Goal: Feedback & Contribution: Contribute content

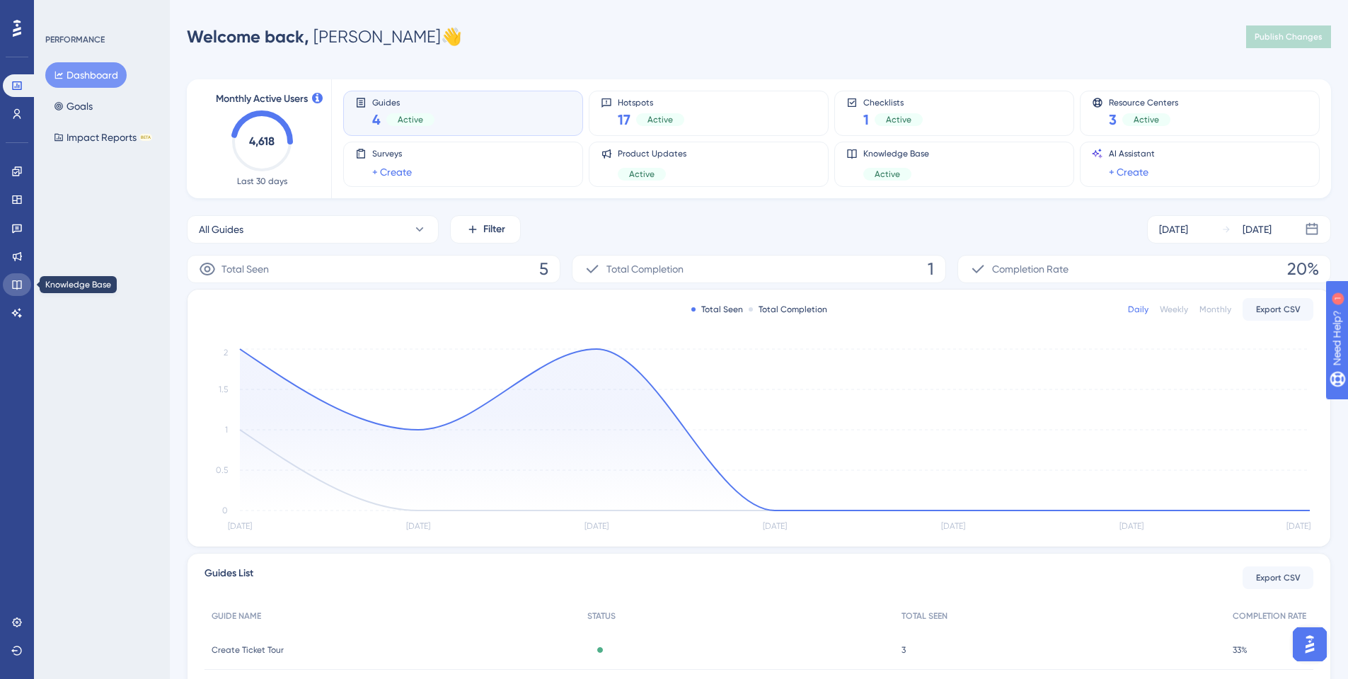
click at [21, 283] on icon at bounding box center [16, 284] width 11 height 11
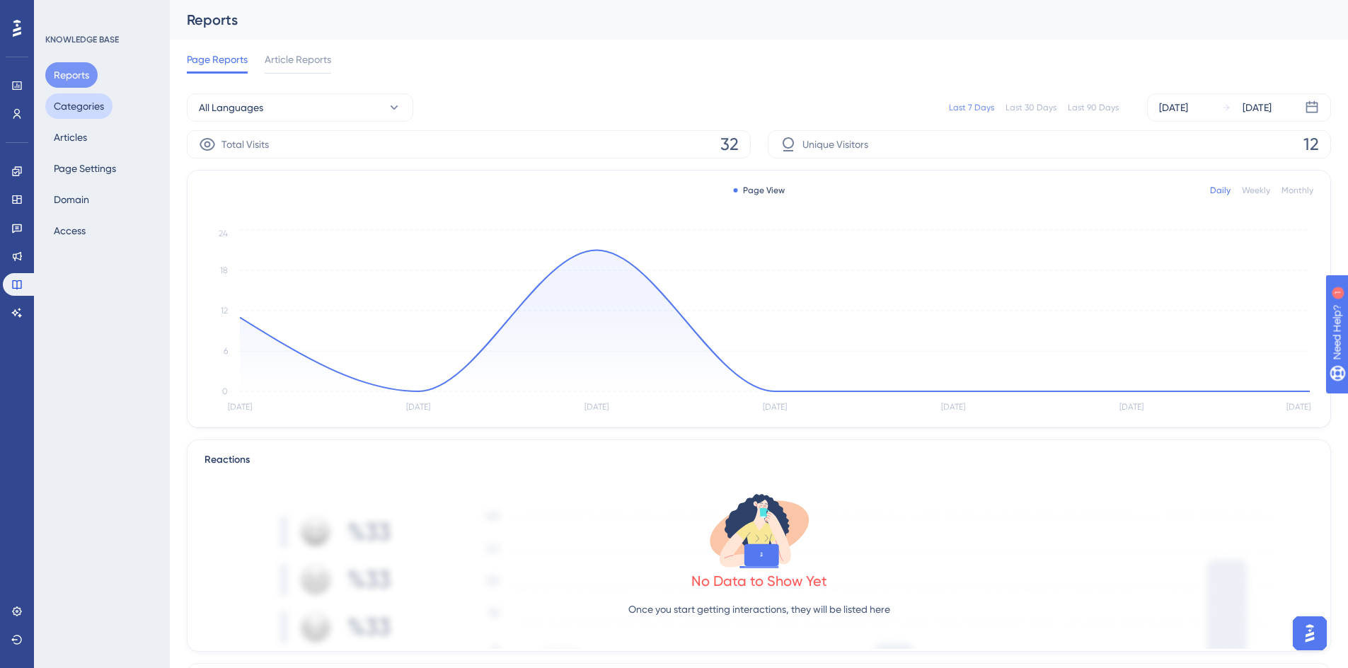
click at [84, 108] on button "Categories" at bounding box center [78, 105] width 67 height 25
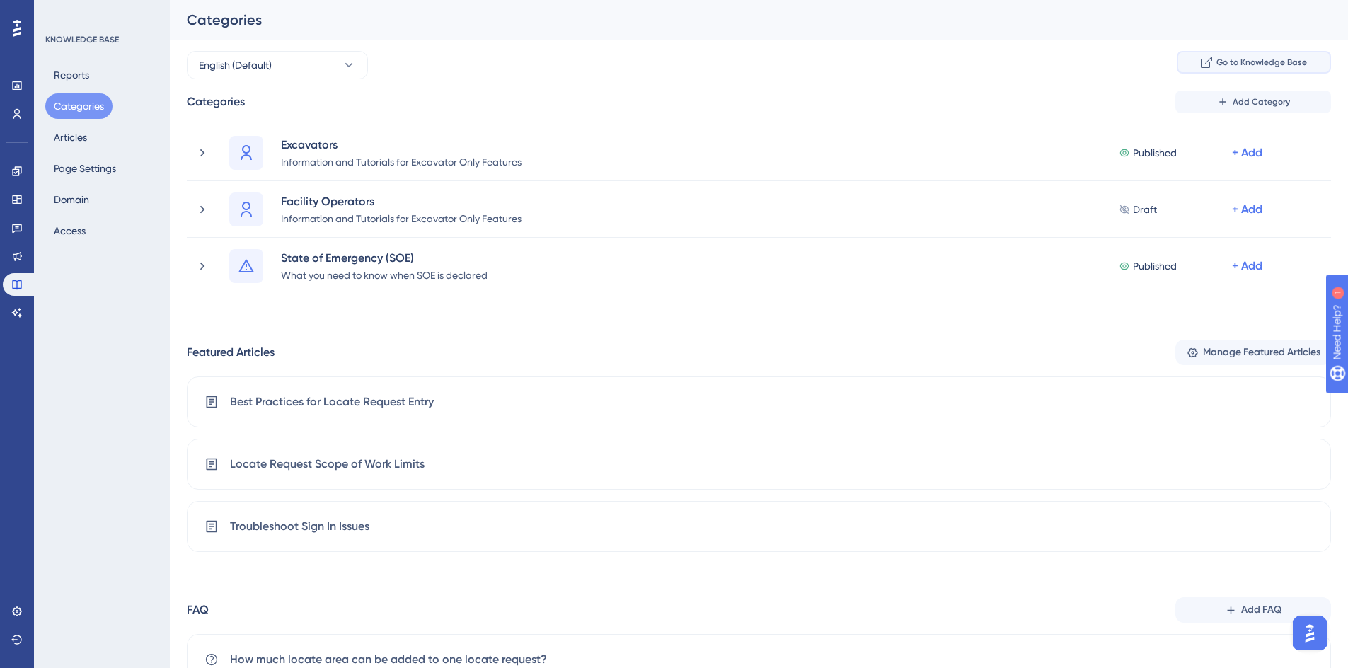
click at [1268, 64] on span "Go to Knowledge Base" at bounding box center [1262, 62] width 91 height 11
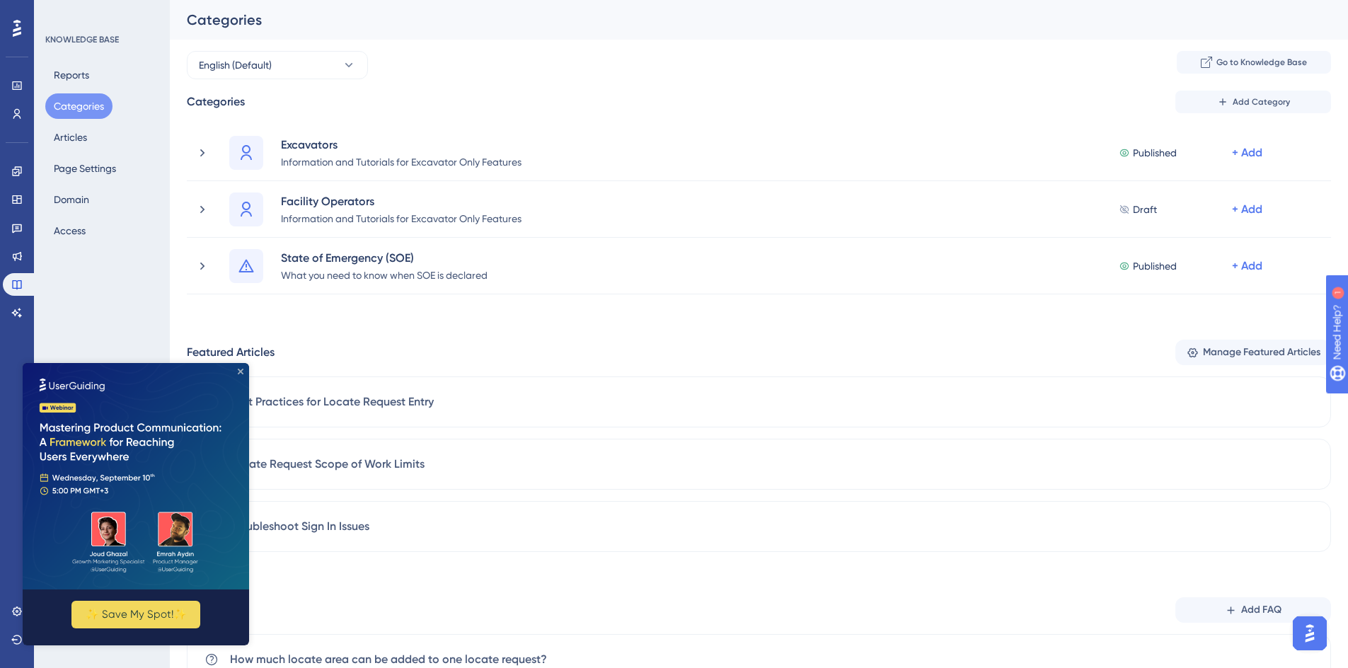
click at [240, 372] on icon "Close Preview" at bounding box center [241, 372] width 6 height 6
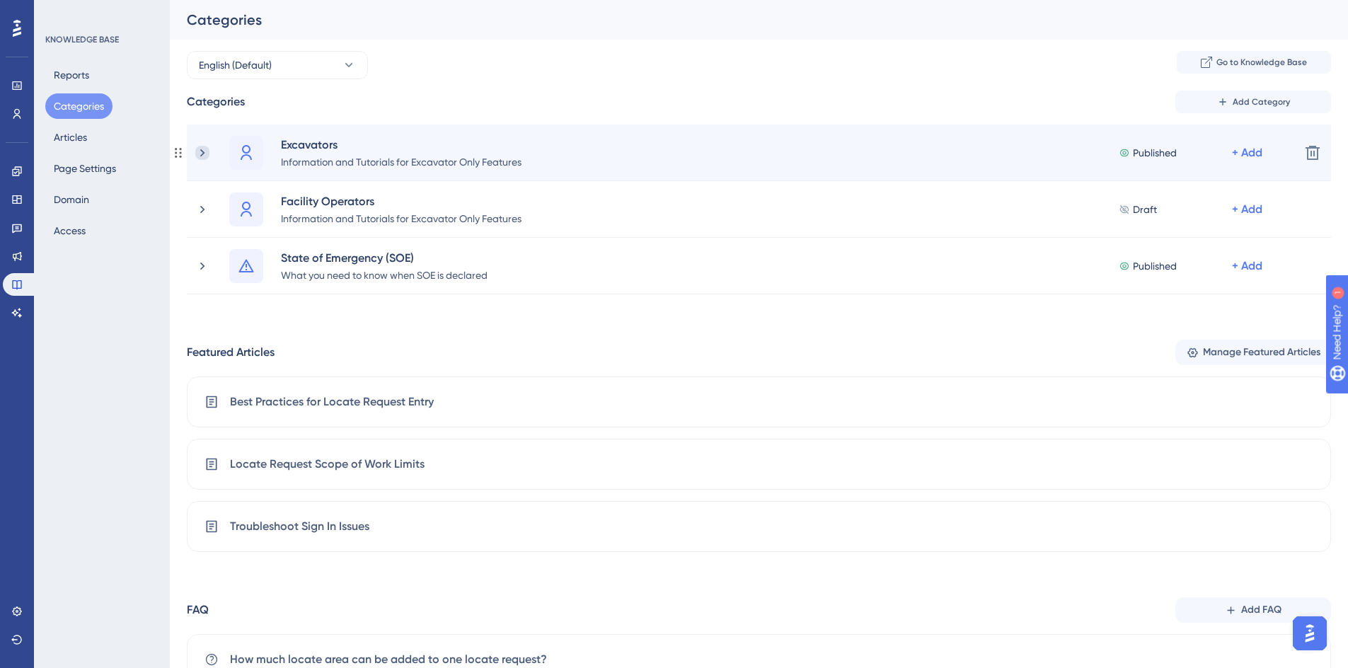
click at [203, 150] on icon at bounding box center [202, 153] width 14 height 14
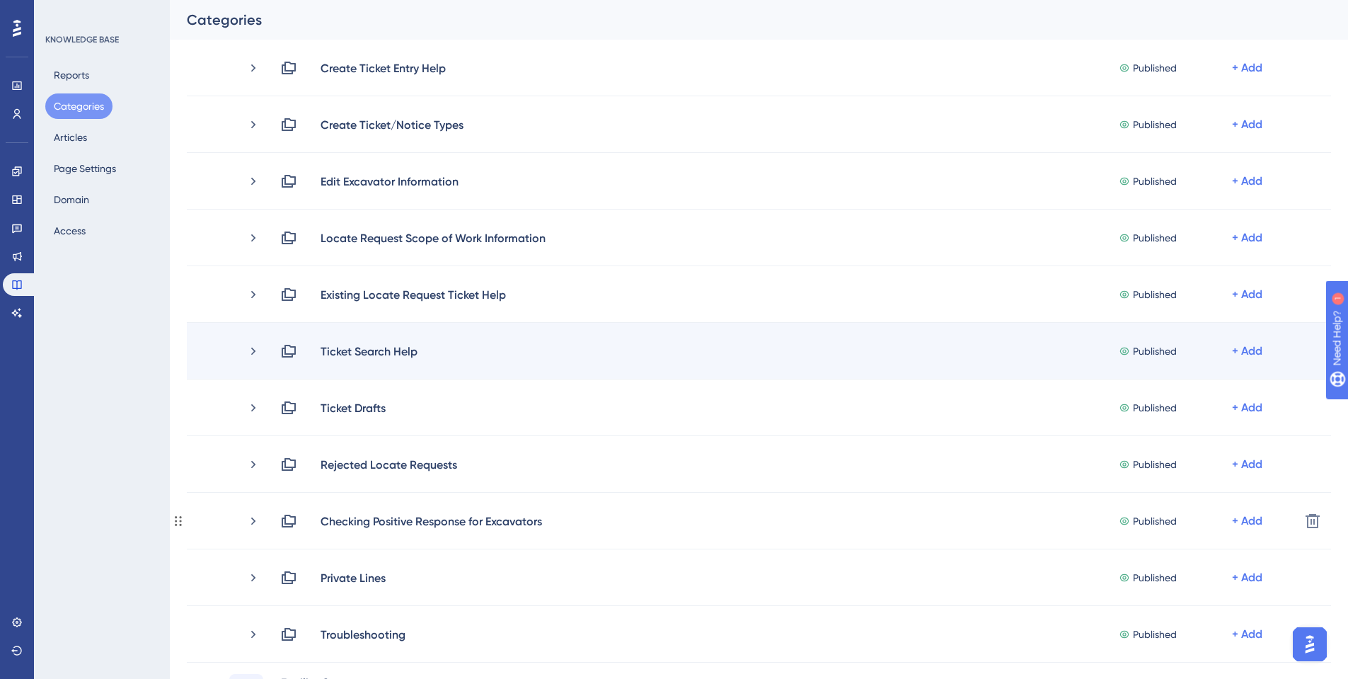
scroll to position [71, 0]
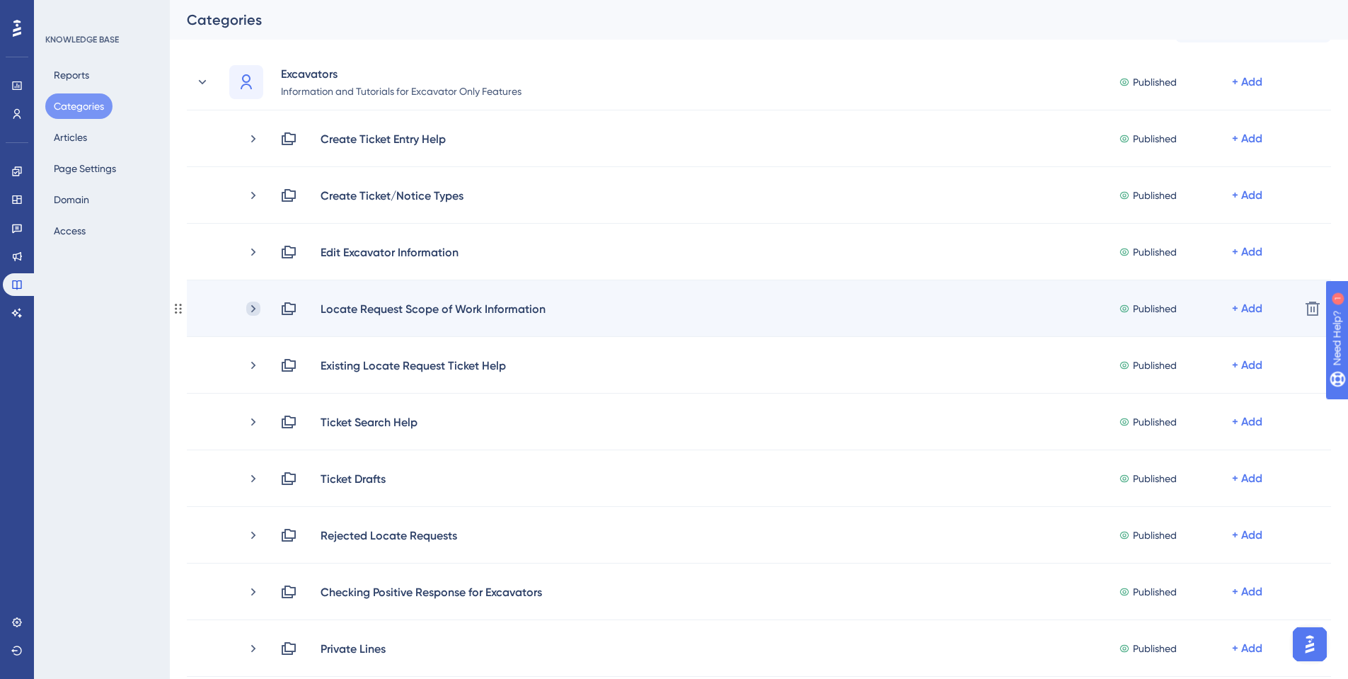
click at [254, 304] on icon at bounding box center [253, 309] width 14 height 14
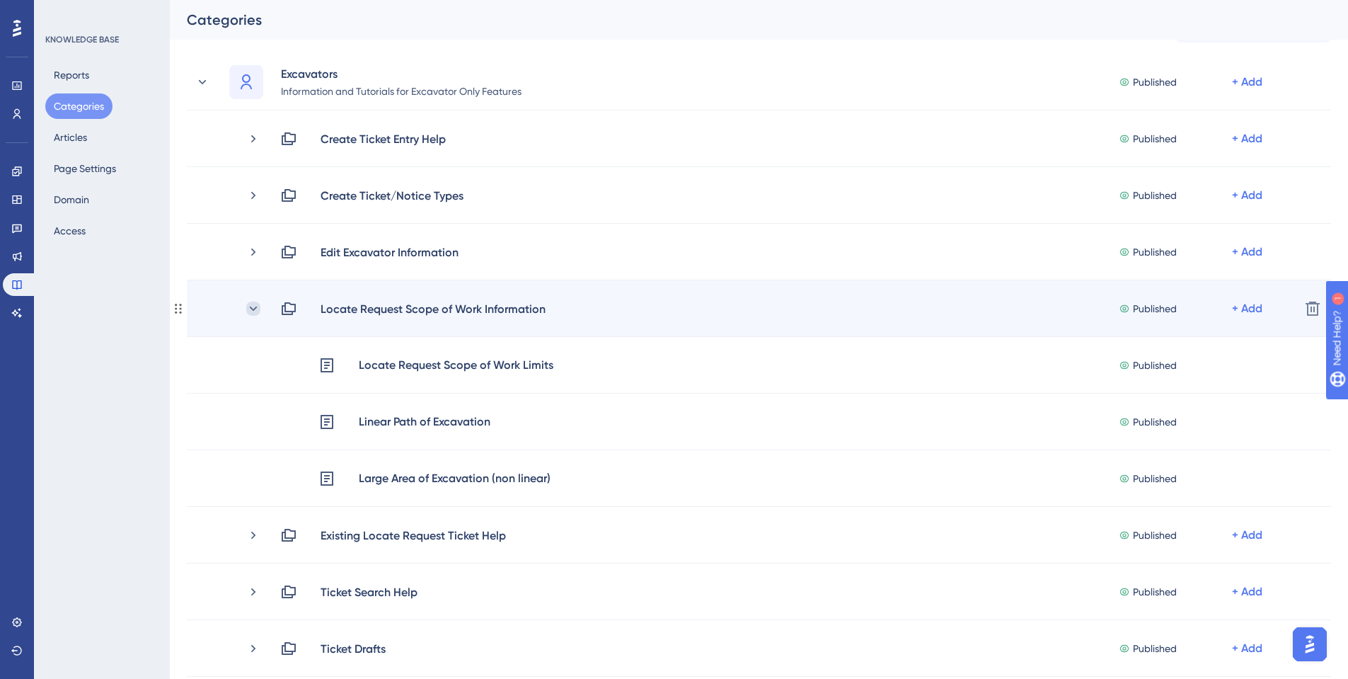
click at [249, 306] on icon at bounding box center [253, 309] width 14 height 14
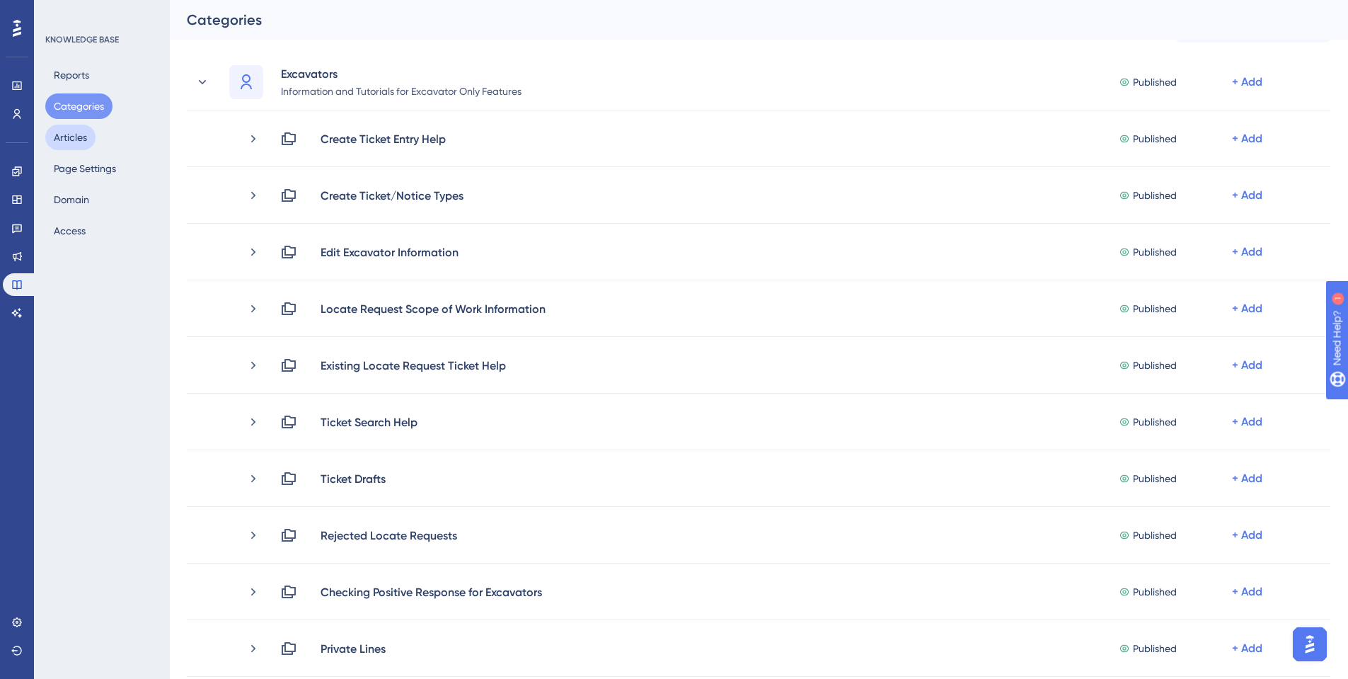
click at [66, 141] on button "Articles" at bounding box center [70, 137] width 50 height 25
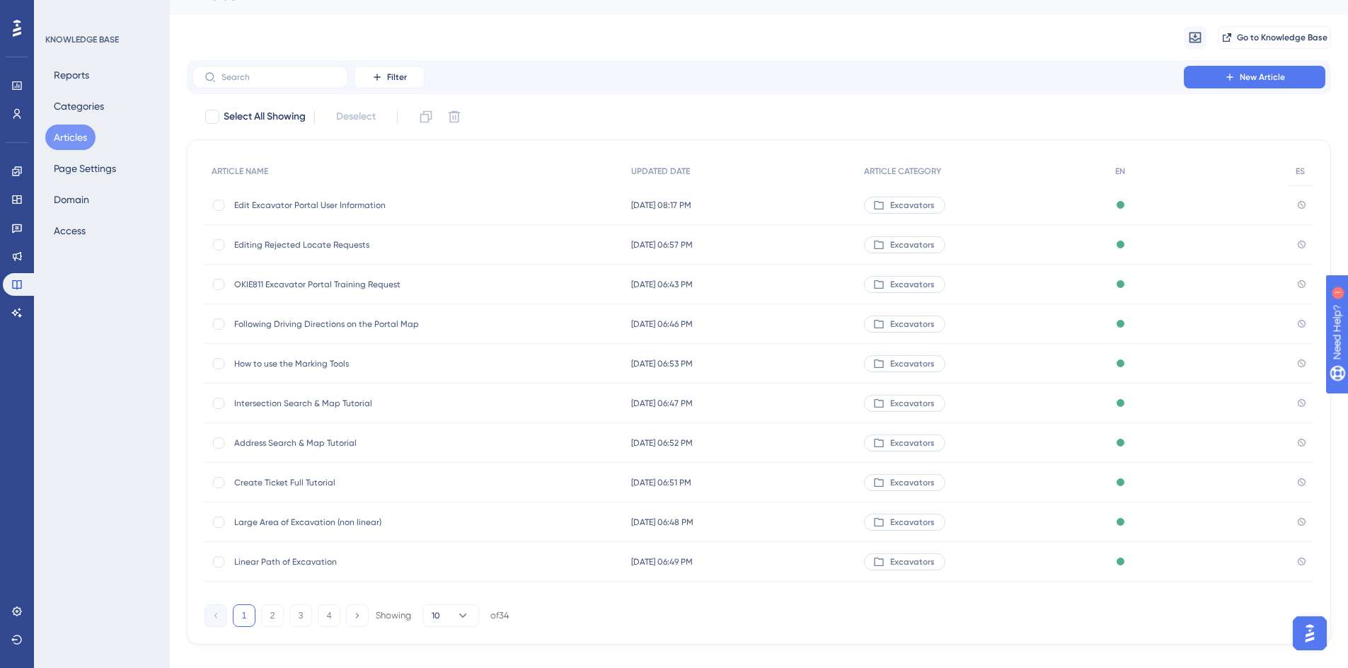
scroll to position [47, 0]
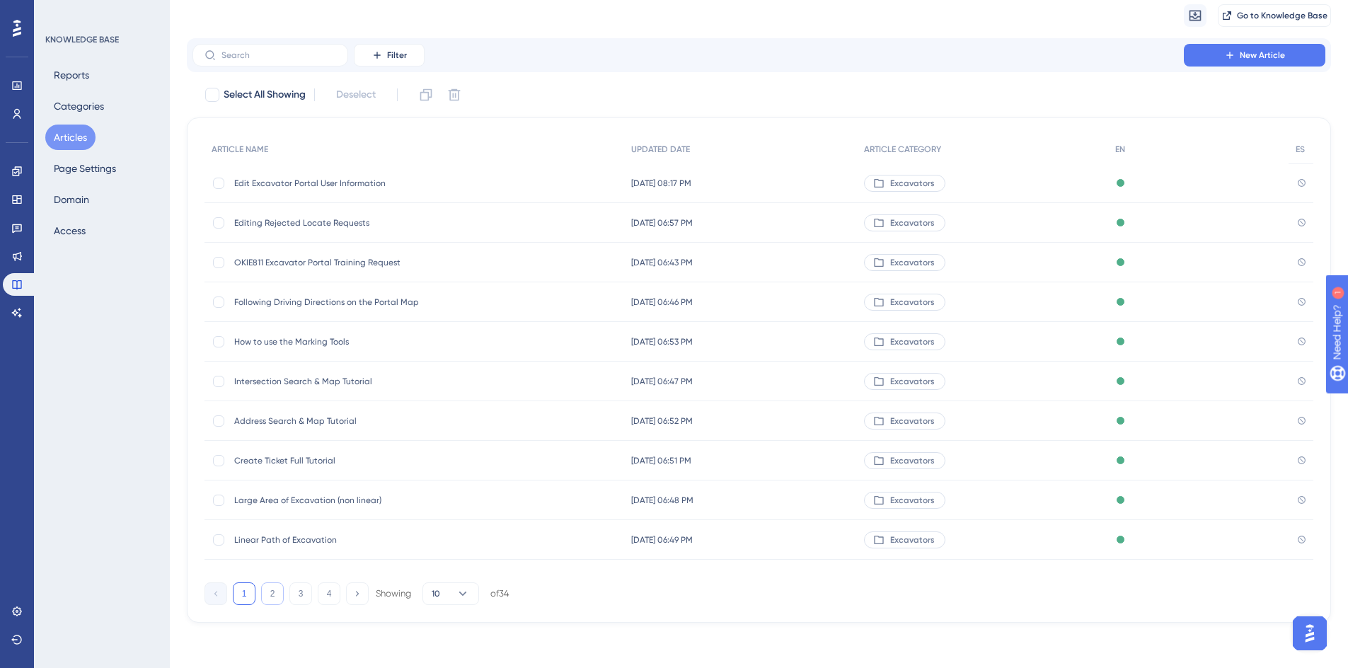
click at [272, 600] on button "2" at bounding box center [272, 594] width 23 height 23
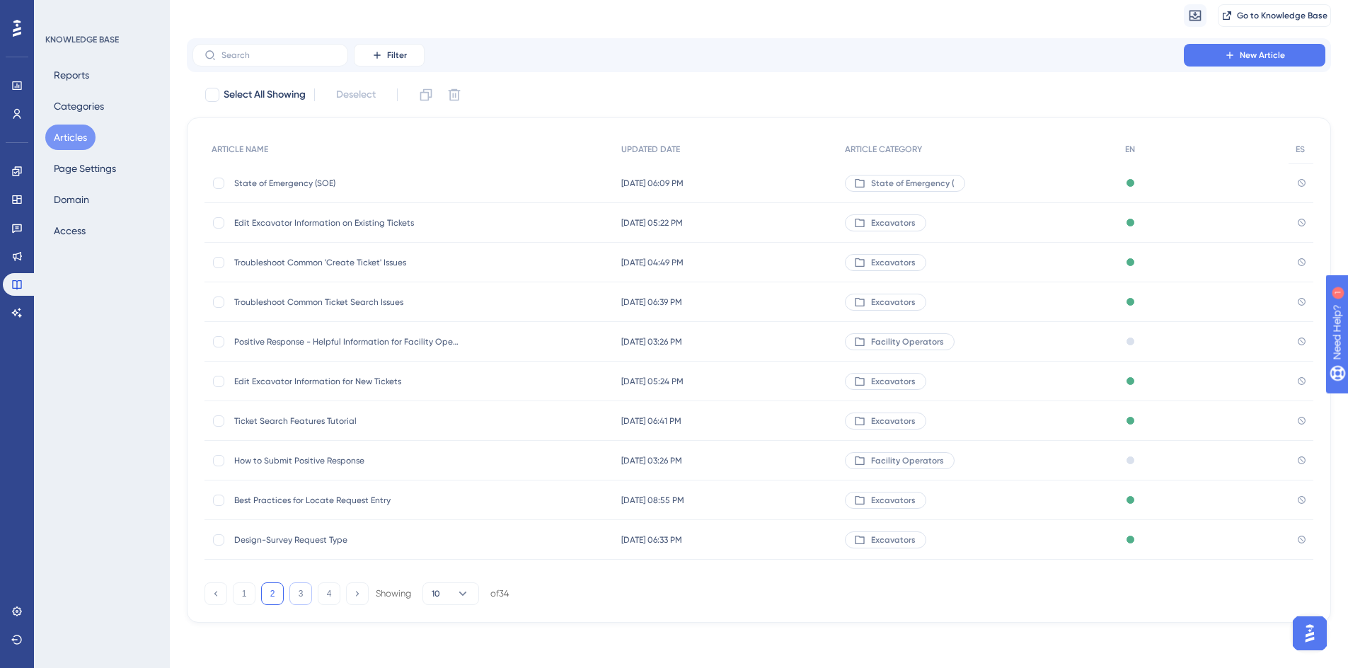
click at [298, 598] on button "3" at bounding box center [300, 594] width 23 height 23
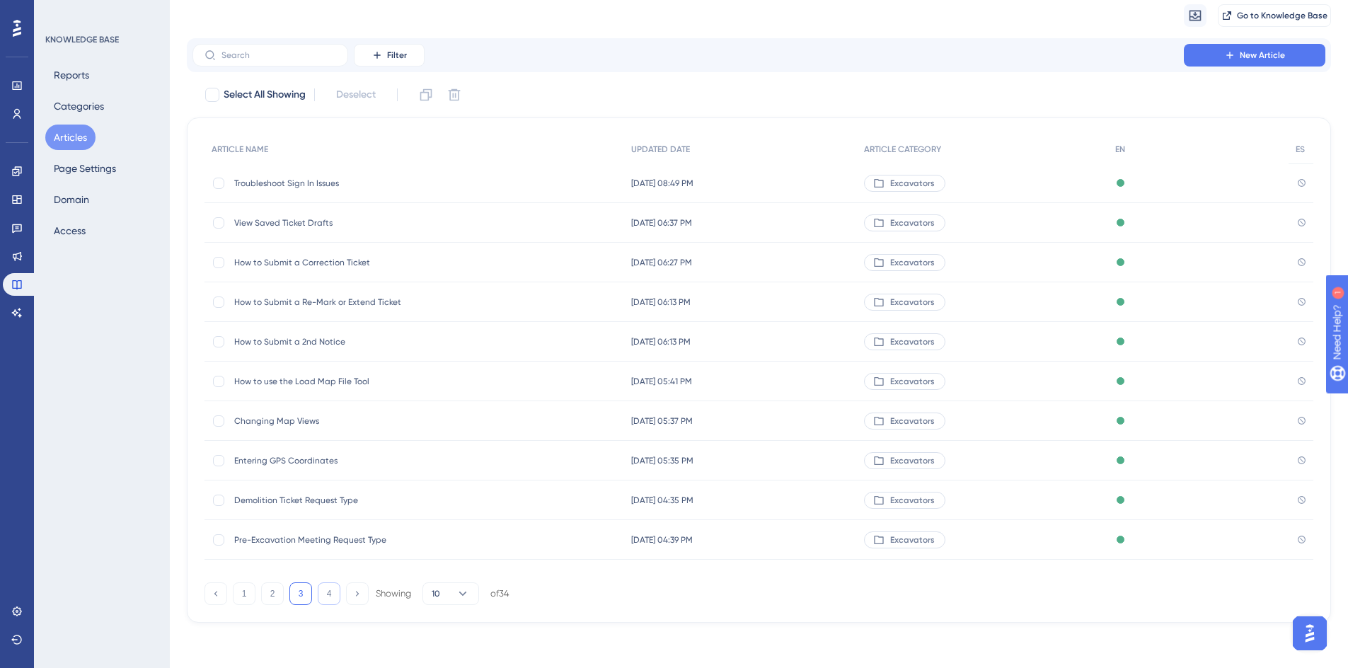
click at [322, 597] on button "4" at bounding box center [329, 594] width 23 height 23
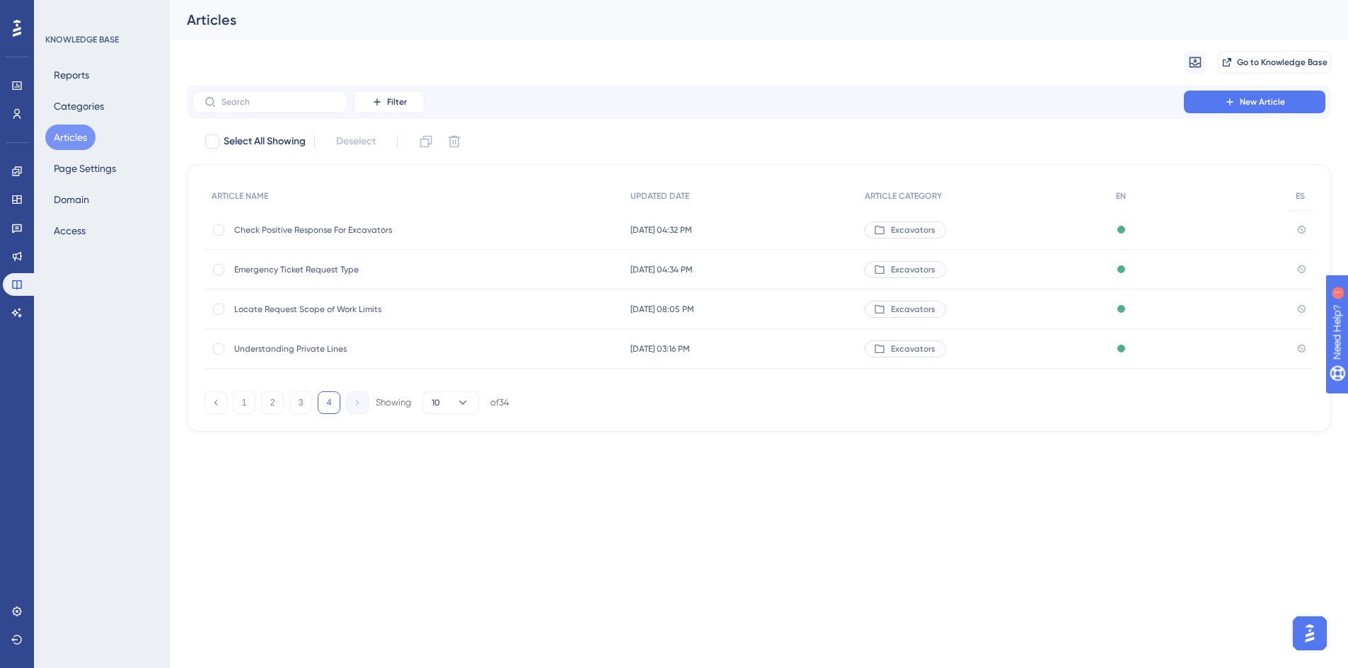
scroll to position [0, 0]
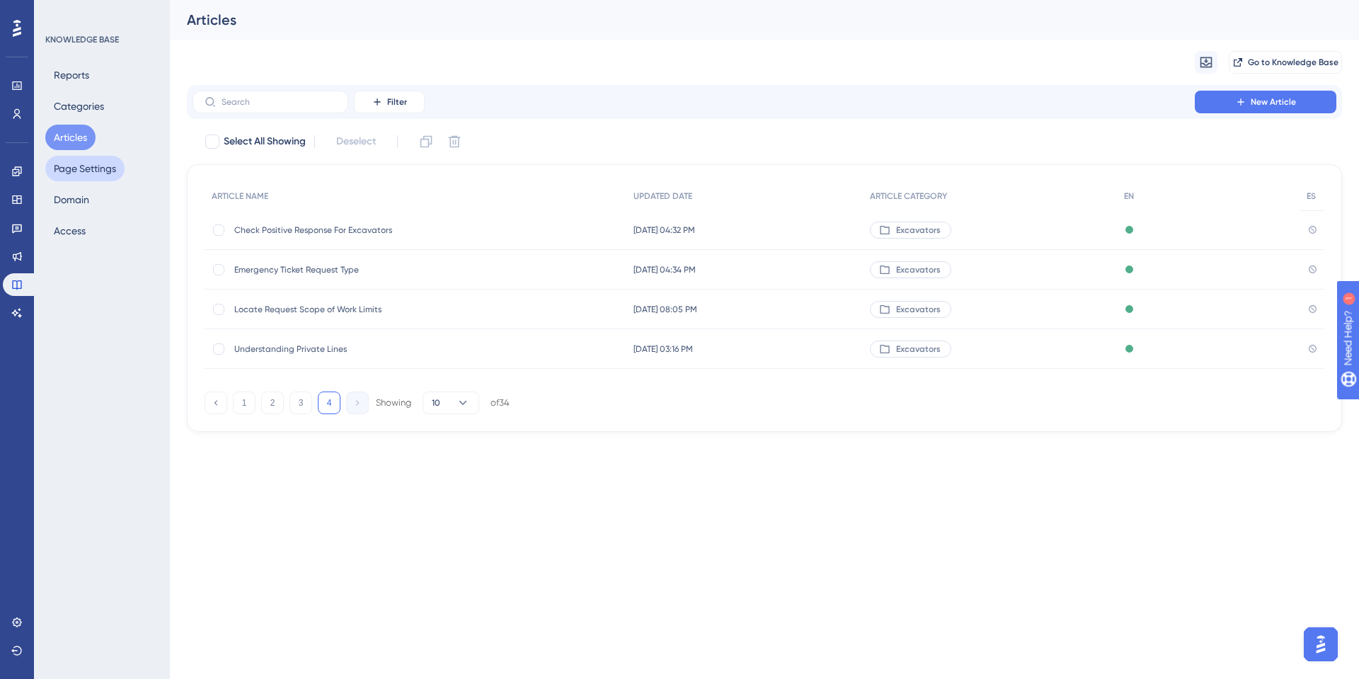
click at [82, 172] on button "Page Settings" at bounding box center [84, 168] width 79 height 25
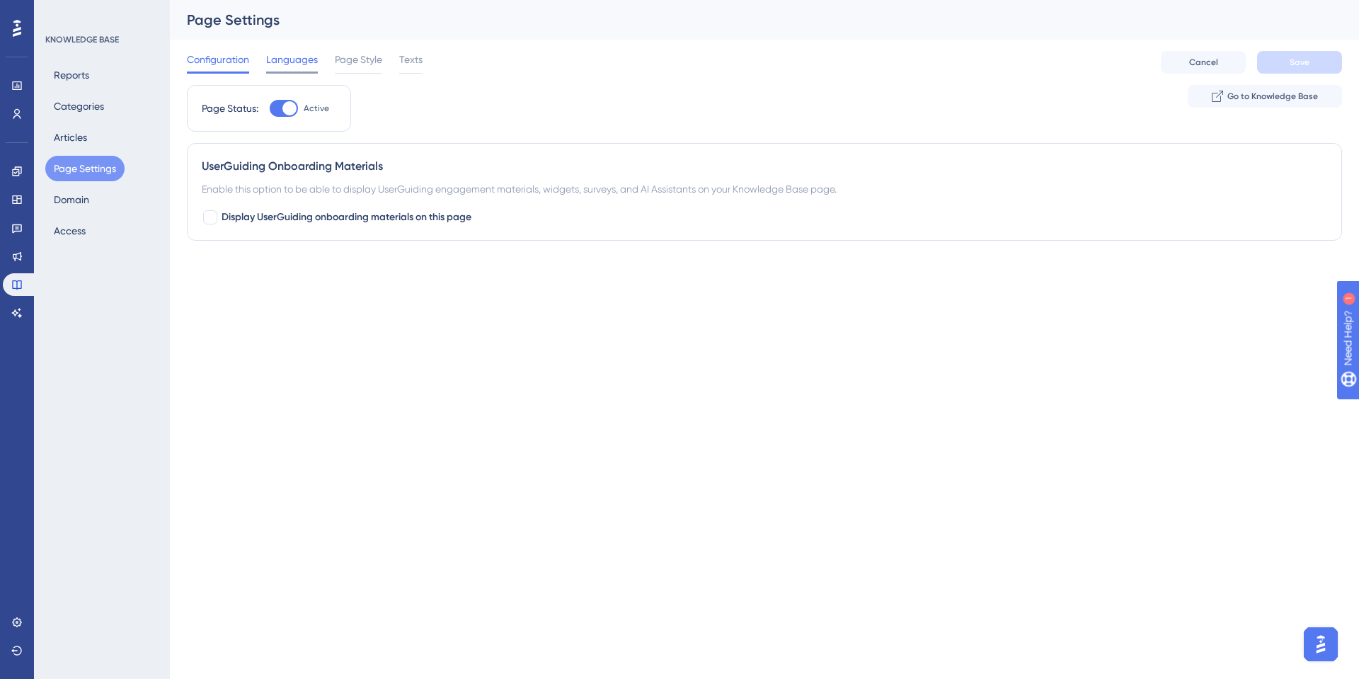
click at [289, 61] on span "Languages" at bounding box center [292, 59] width 52 height 17
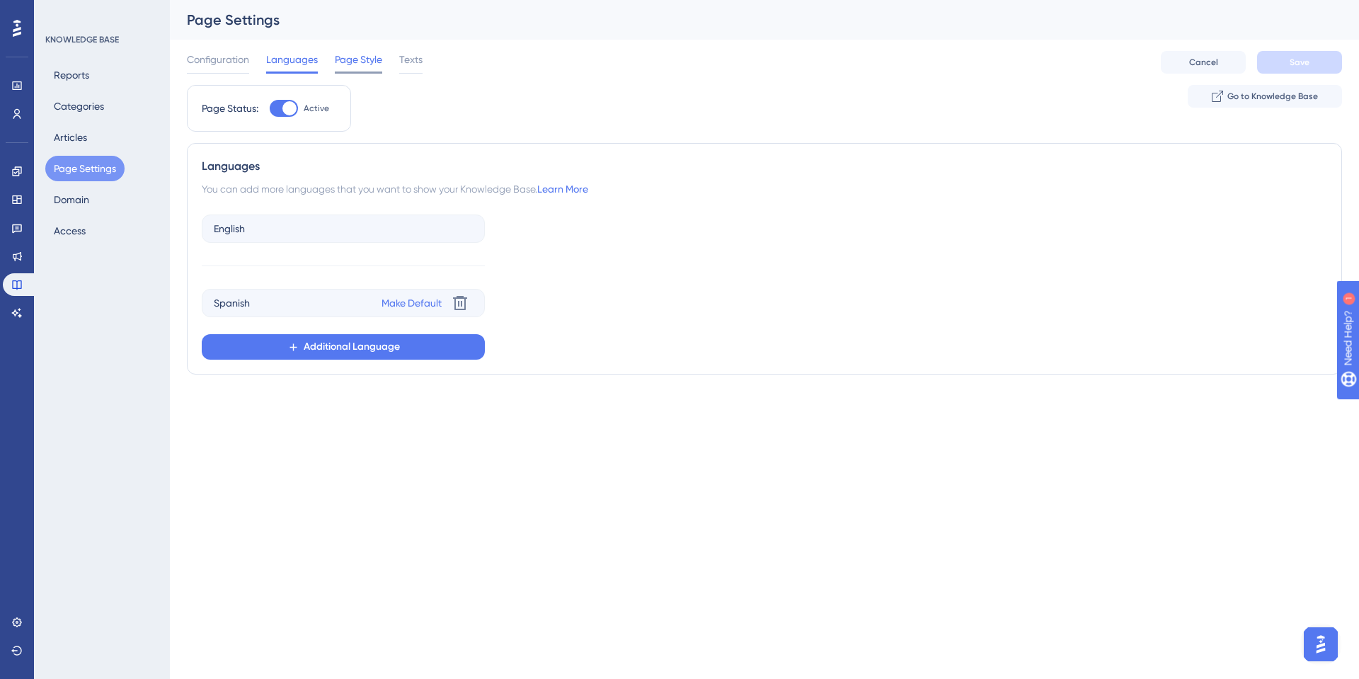
click at [360, 62] on span "Page Style" at bounding box center [358, 59] width 47 height 17
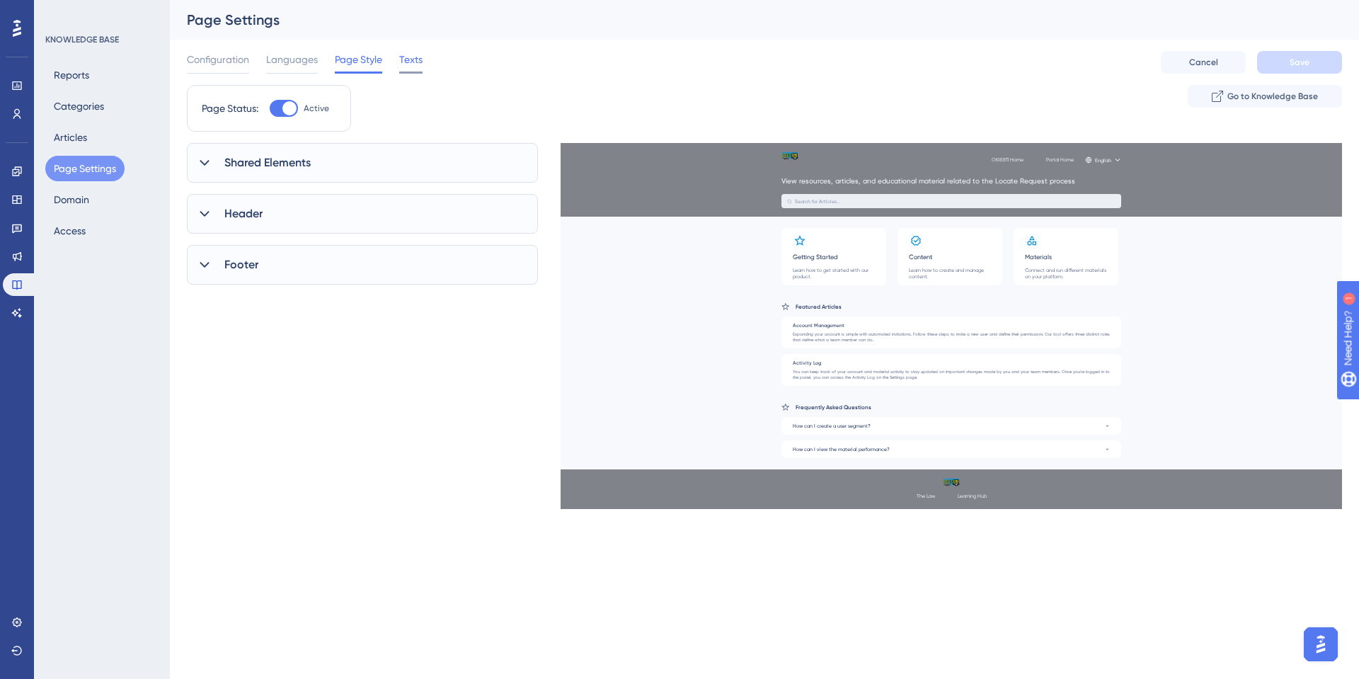
click at [413, 60] on span "Texts" at bounding box center [410, 59] width 23 height 17
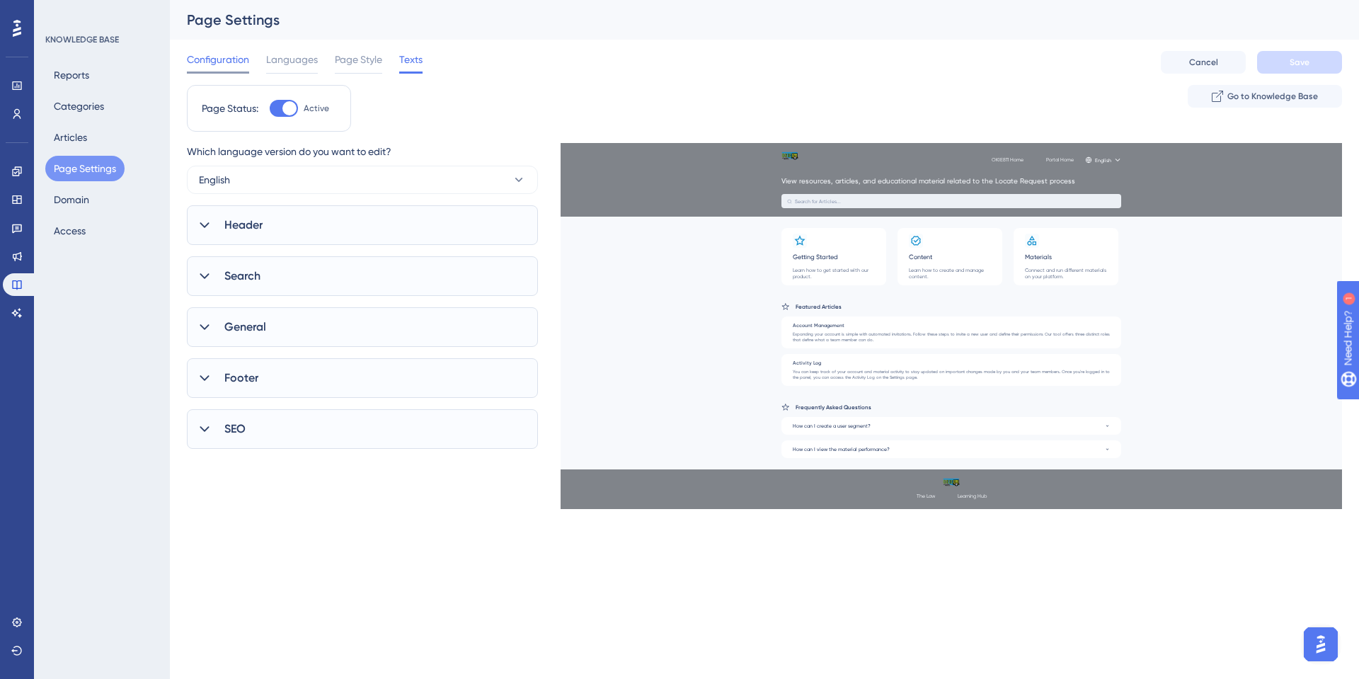
click at [216, 60] on span "Configuration" at bounding box center [218, 59] width 62 height 17
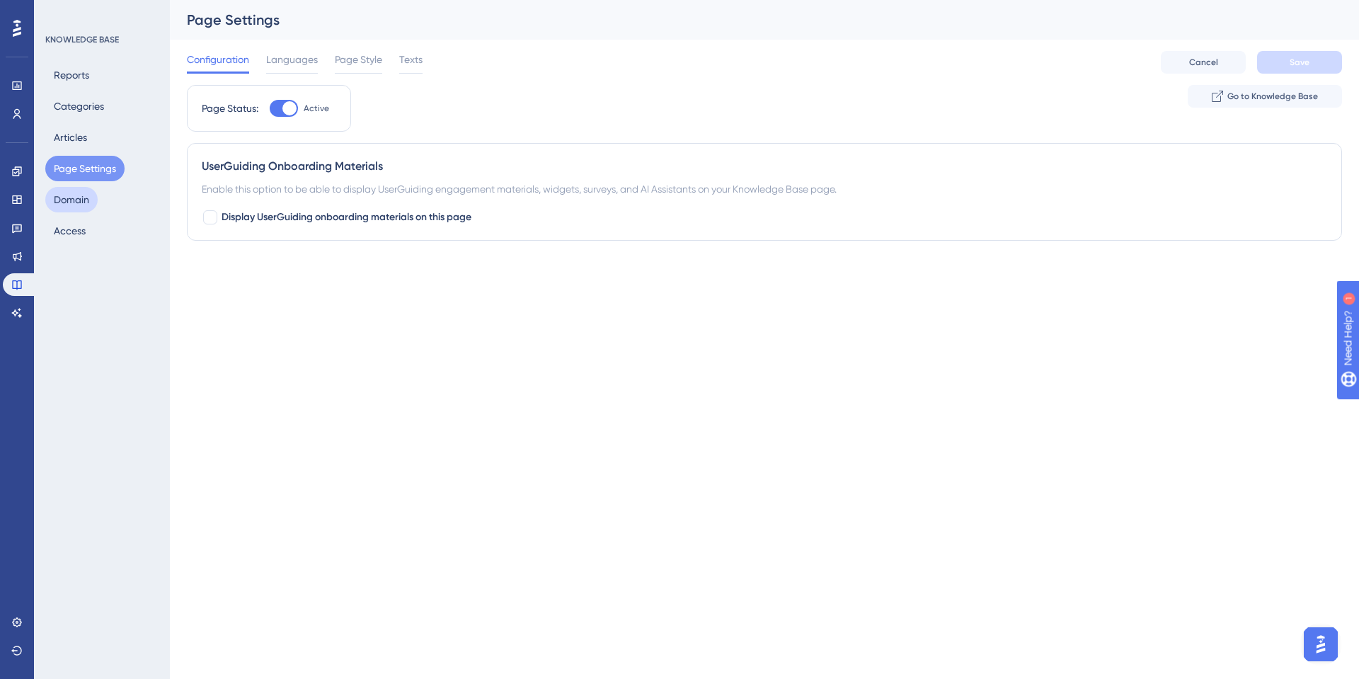
click at [53, 202] on button "Domain" at bounding box center [71, 199] width 52 height 25
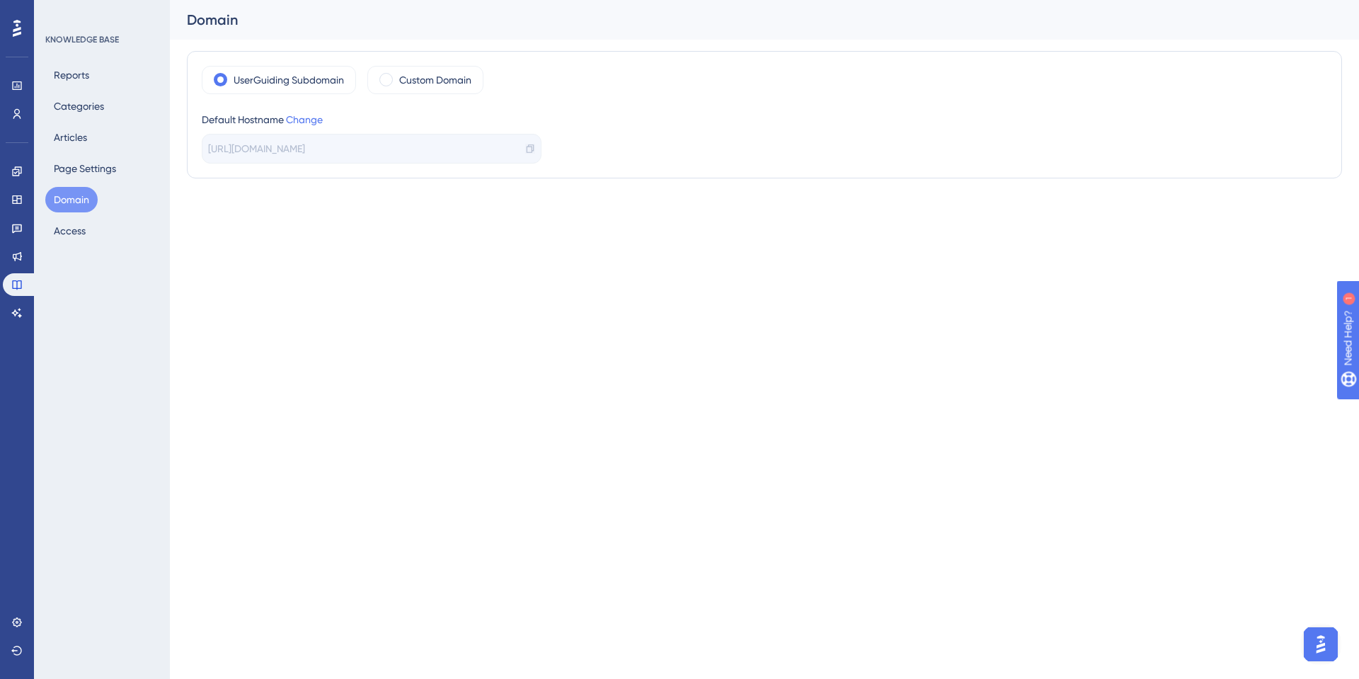
click at [532, 151] on icon at bounding box center [530, 148] width 7 height 8
click at [62, 74] on button "Reports" at bounding box center [71, 74] width 52 height 25
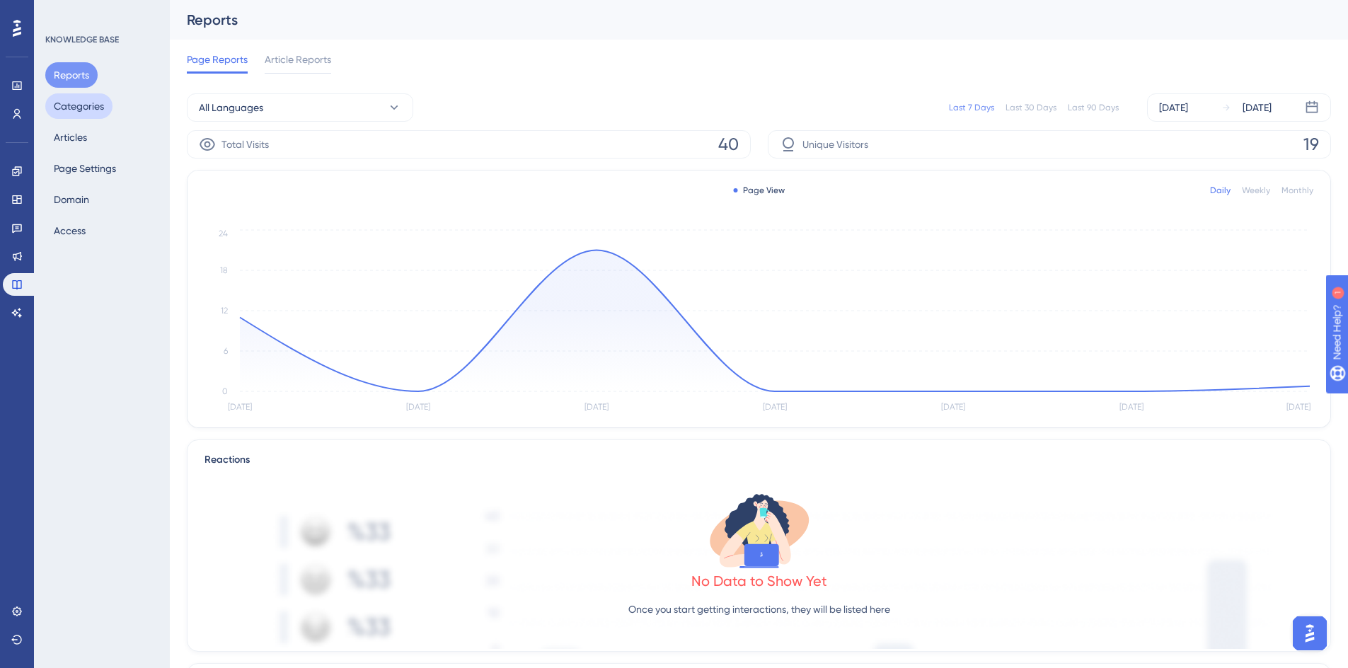
click at [61, 111] on button "Categories" at bounding box center [78, 105] width 67 height 25
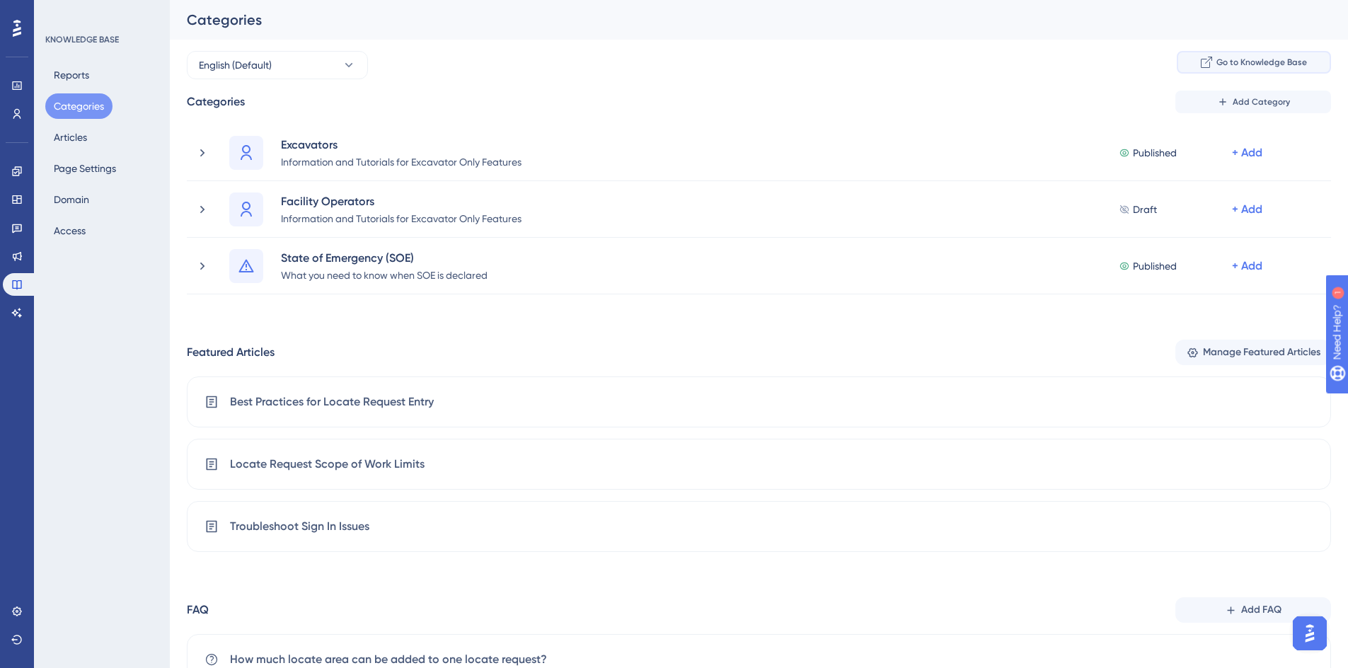
click at [1229, 62] on span "Go to Knowledge Base" at bounding box center [1262, 62] width 91 height 11
click at [1276, 62] on span "Go to Knowledge Base" at bounding box center [1262, 62] width 91 height 11
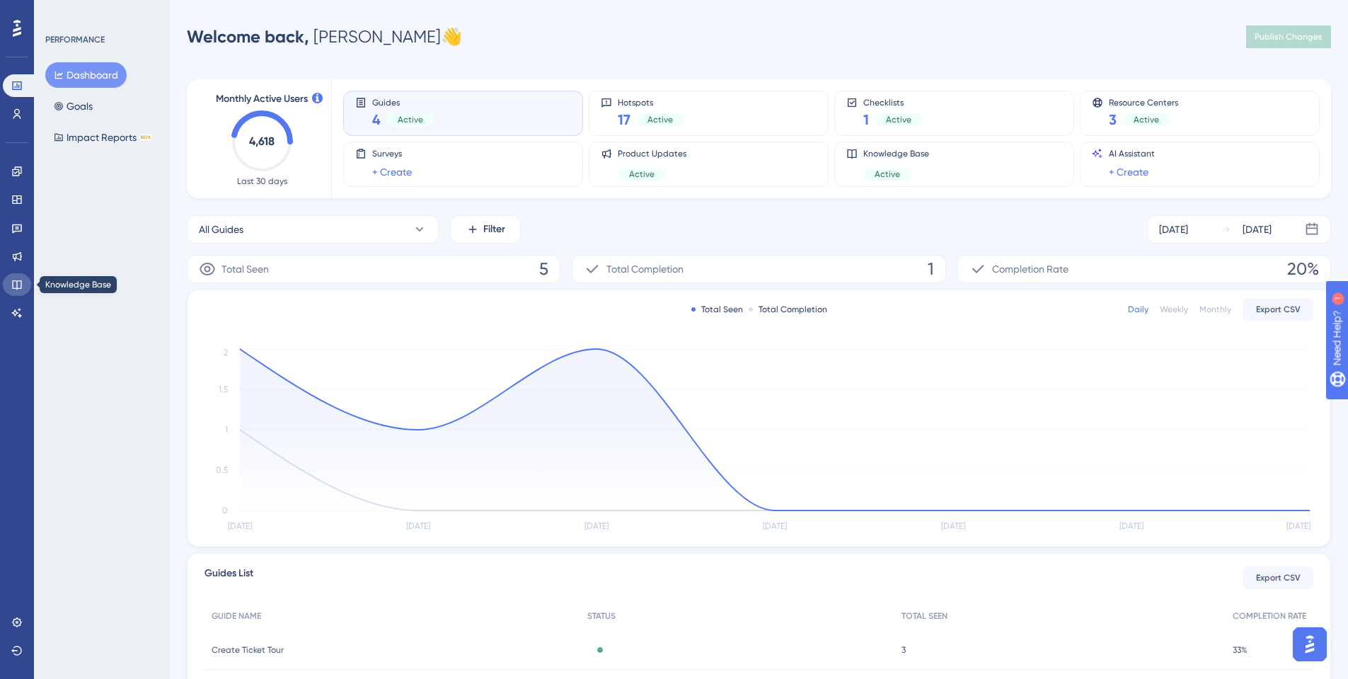
click at [21, 283] on icon at bounding box center [16, 284] width 9 height 9
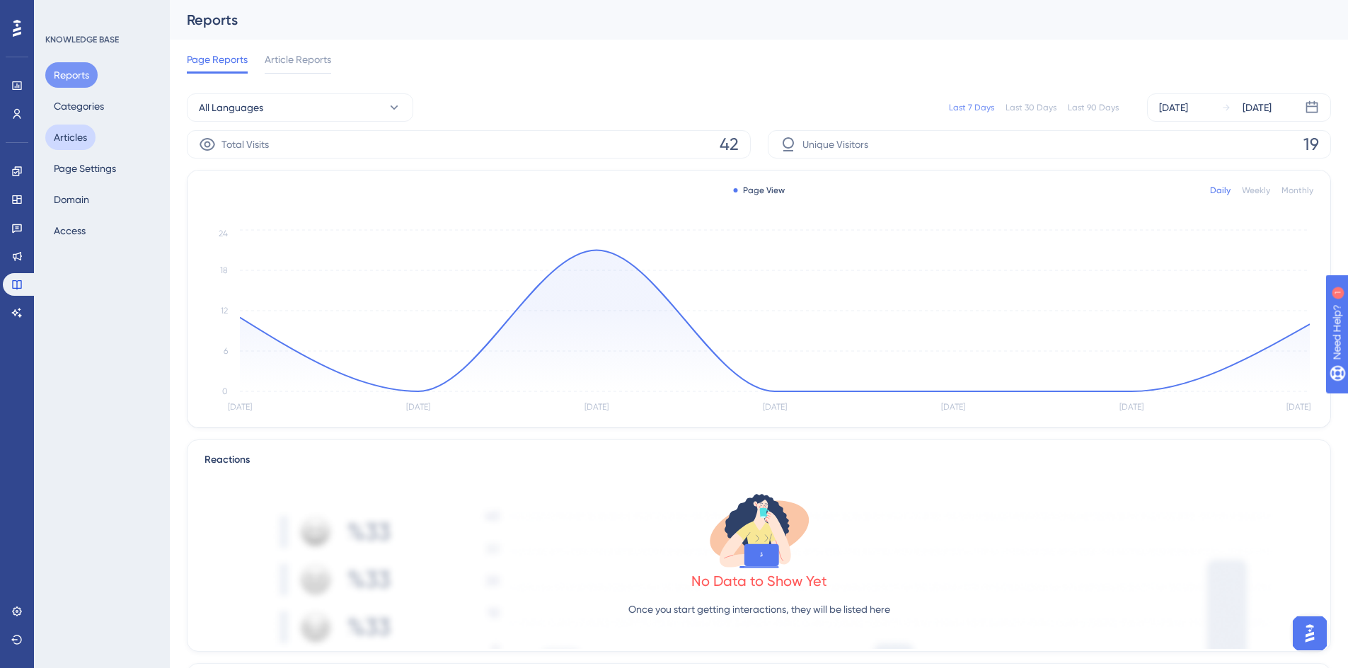
click at [71, 139] on button "Articles" at bounding box center [70, 137] width 50 height 25
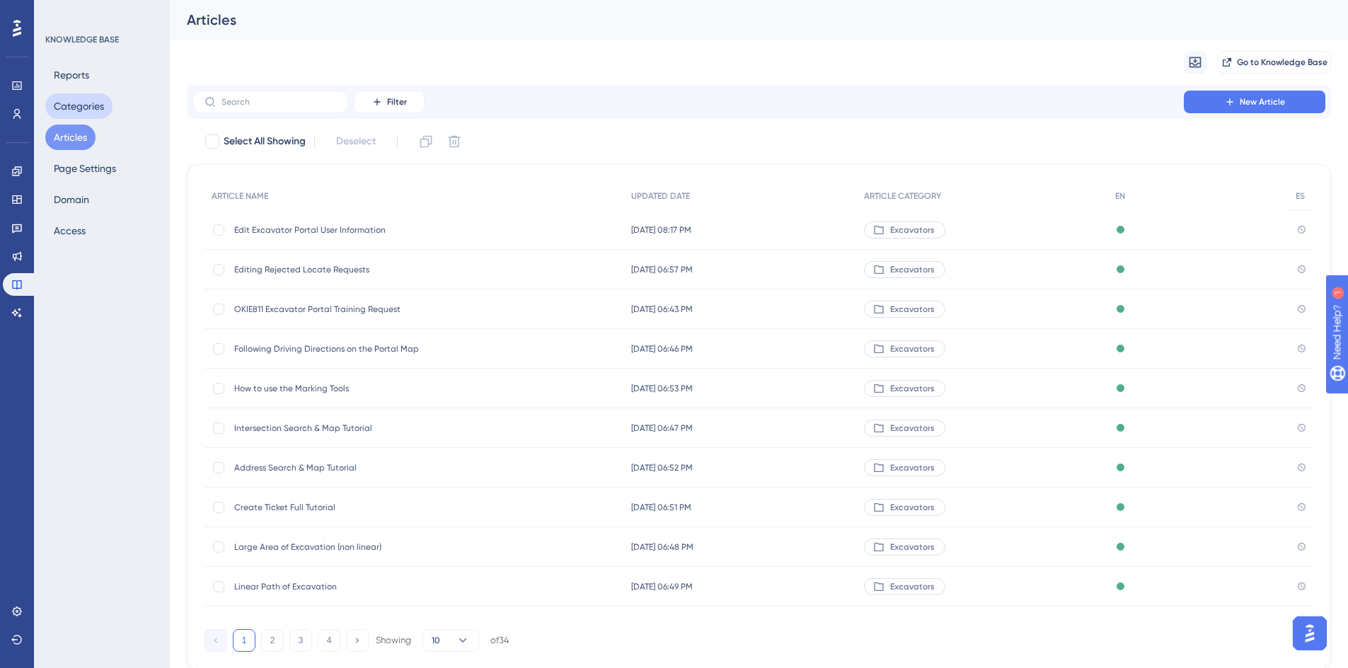
click at [73, 109] on button "Categories" at bounding box center [78, 105] width 67 height 25
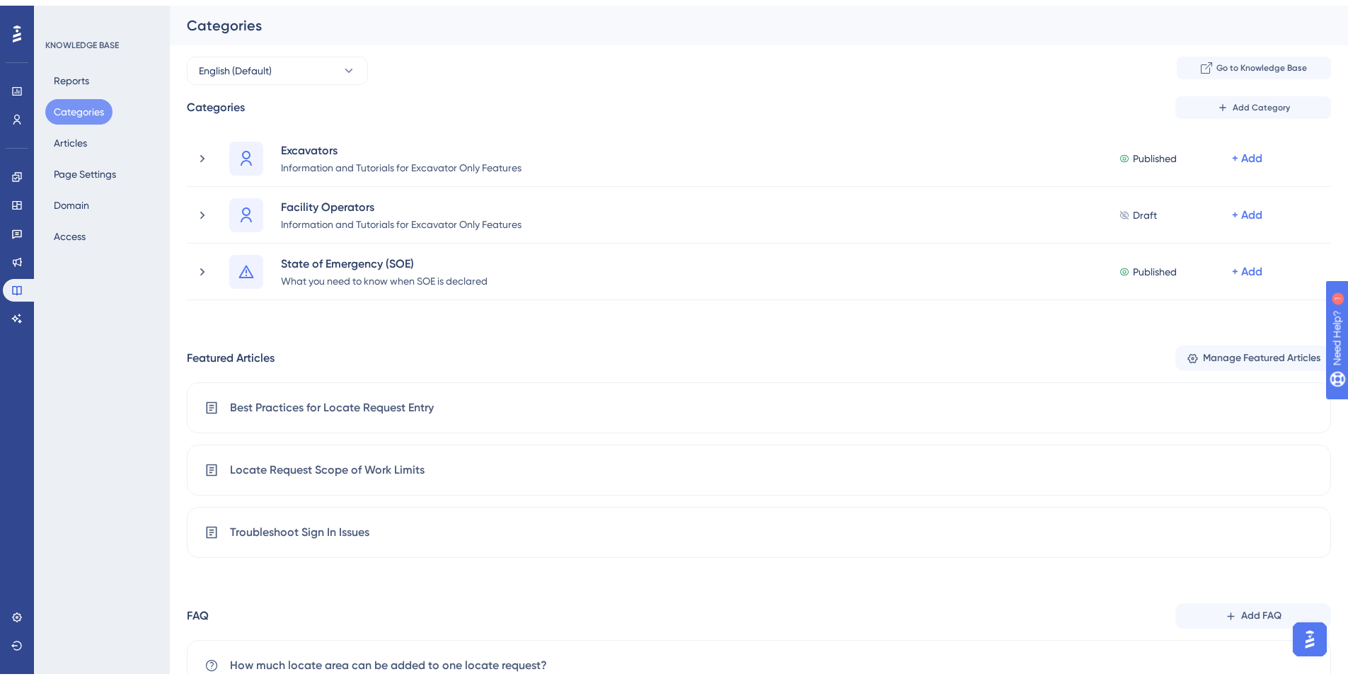
scroll to position [114, 0]
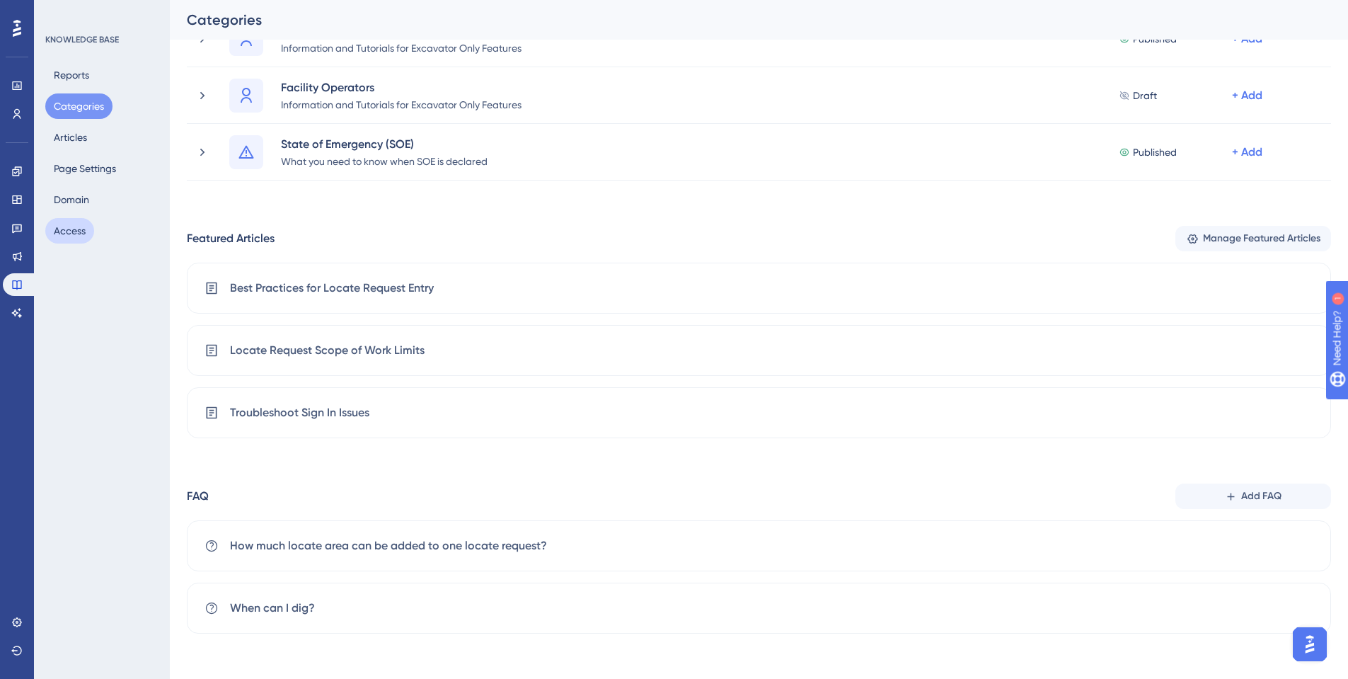
click at [67, 234] on button "Access" at bounding box center [69, 230] width 49 height 25
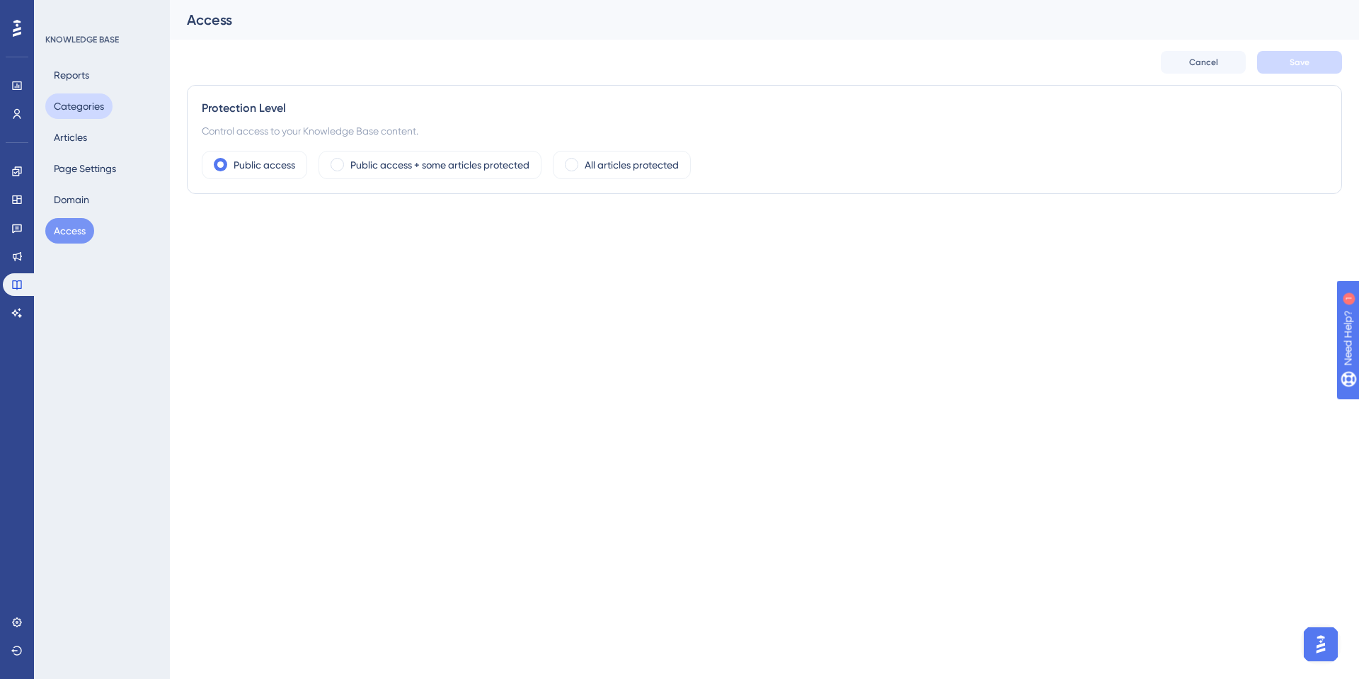
click at [61, 108] on button "Categories" at bounding box center [78, 105] width 67 height 25
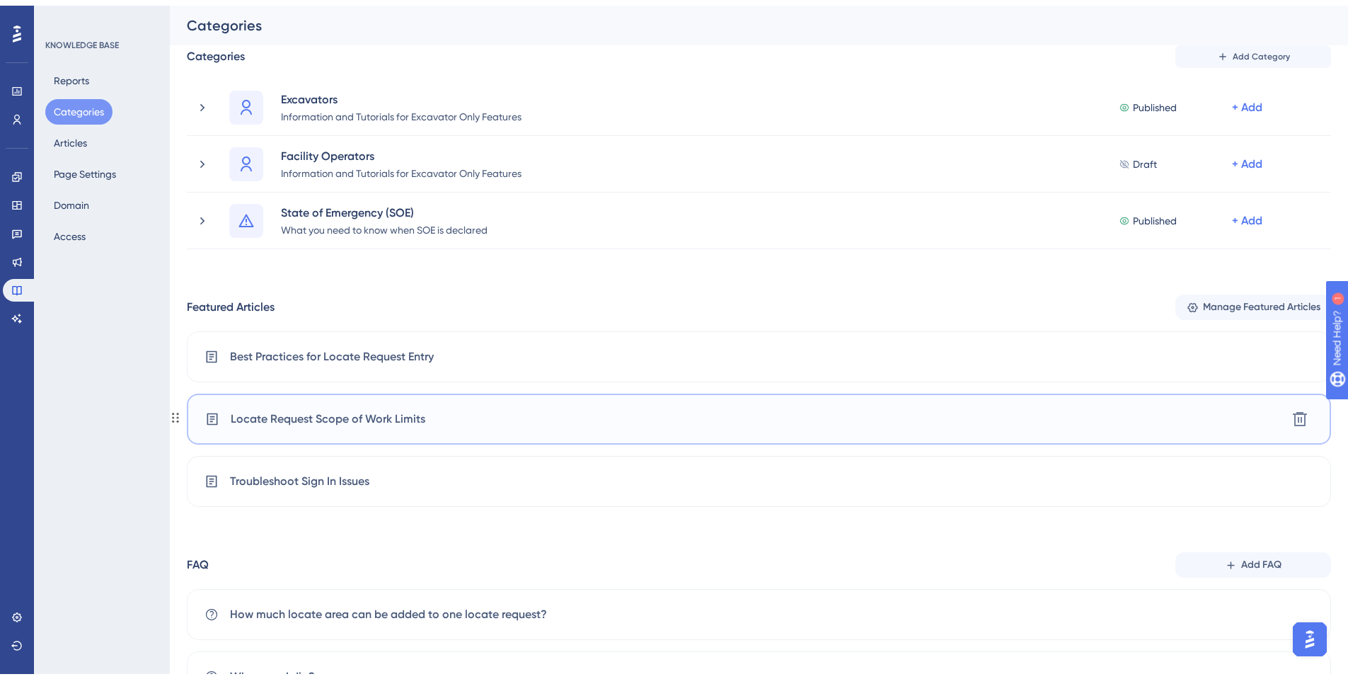
scroll to position [114, 0]
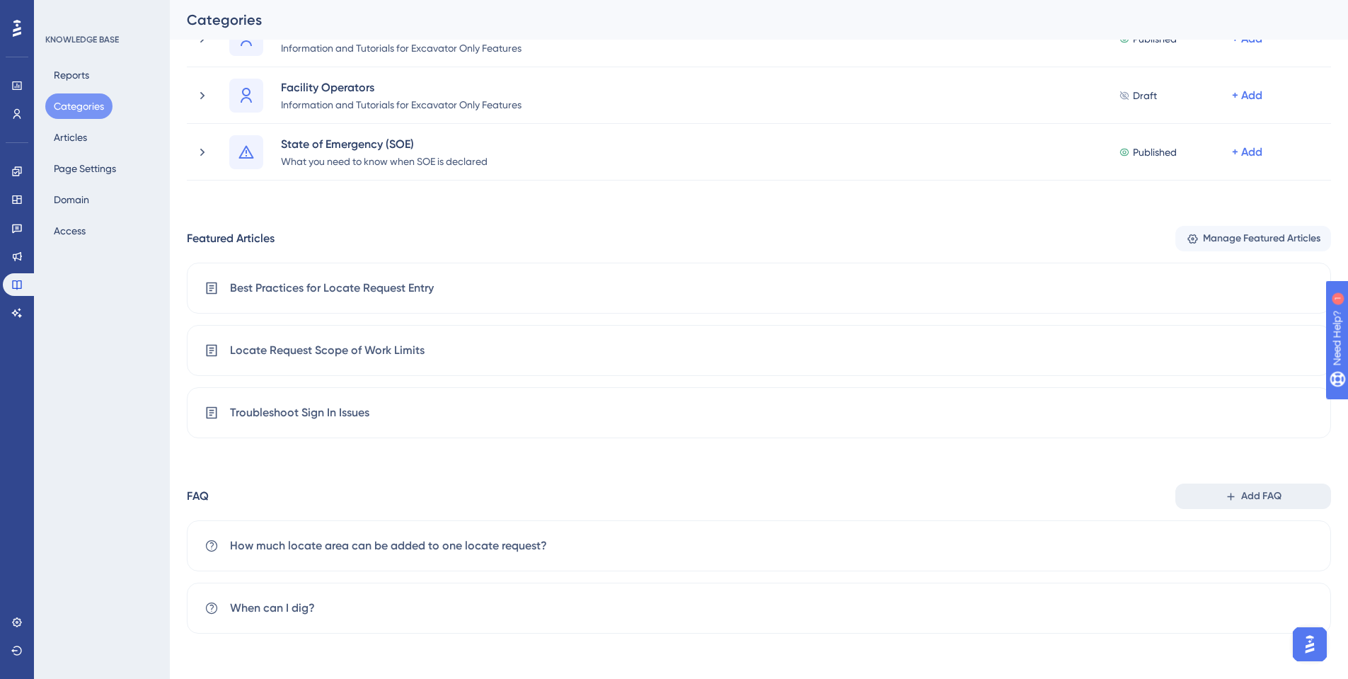
click at [1222, 497] on button "Add FAQ" at bounding box center [1254, 495] width 156 height 25
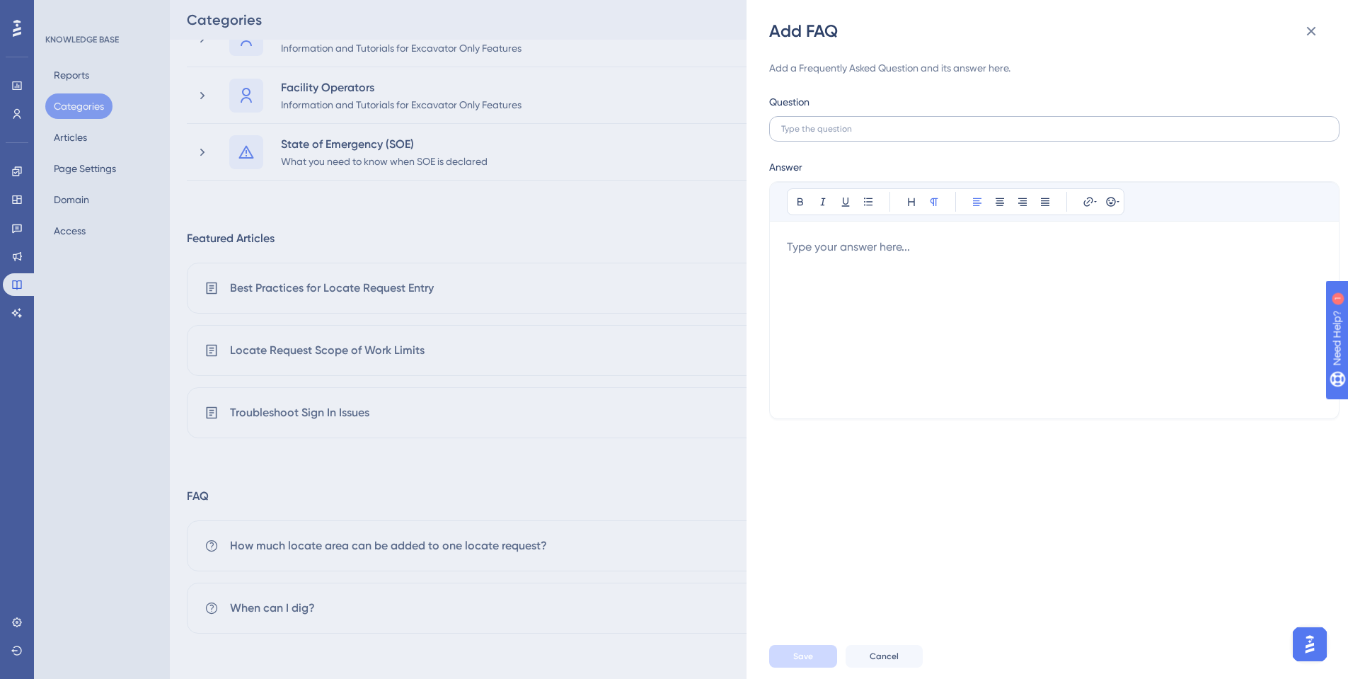
click at [812, 122] on label at bounding box center [1054, 128] width 570 height 25
click at [812, 124] on input "text" at bounding box center [1054, 129] width 546 height 10
type input "How do I submit a locate request?"
click at [830, 260] on div at bounding box center [1054, 320] width 535 height 163
click at [854, 248] on span "Homeowners:" at bounding box center [822, 246] width 71 height 13
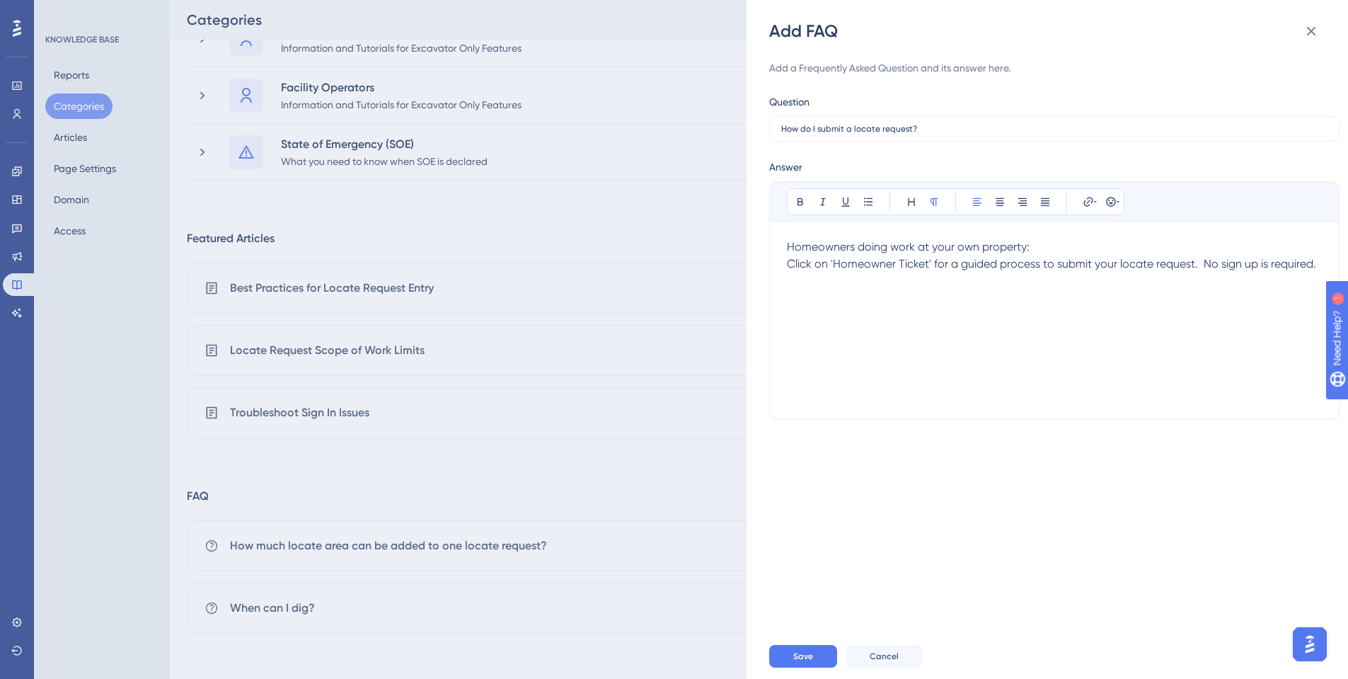
drag, startPoint x: 1049, startPoint y: 246, endPoint x: 730, endPoint y: 254, distance: 319.3
click at [730, 254] on div "Add FAQ Add a Frequently Asked Question and its answer here. Question How do I …" at bounding box center [674, 339] width 1348 height 679
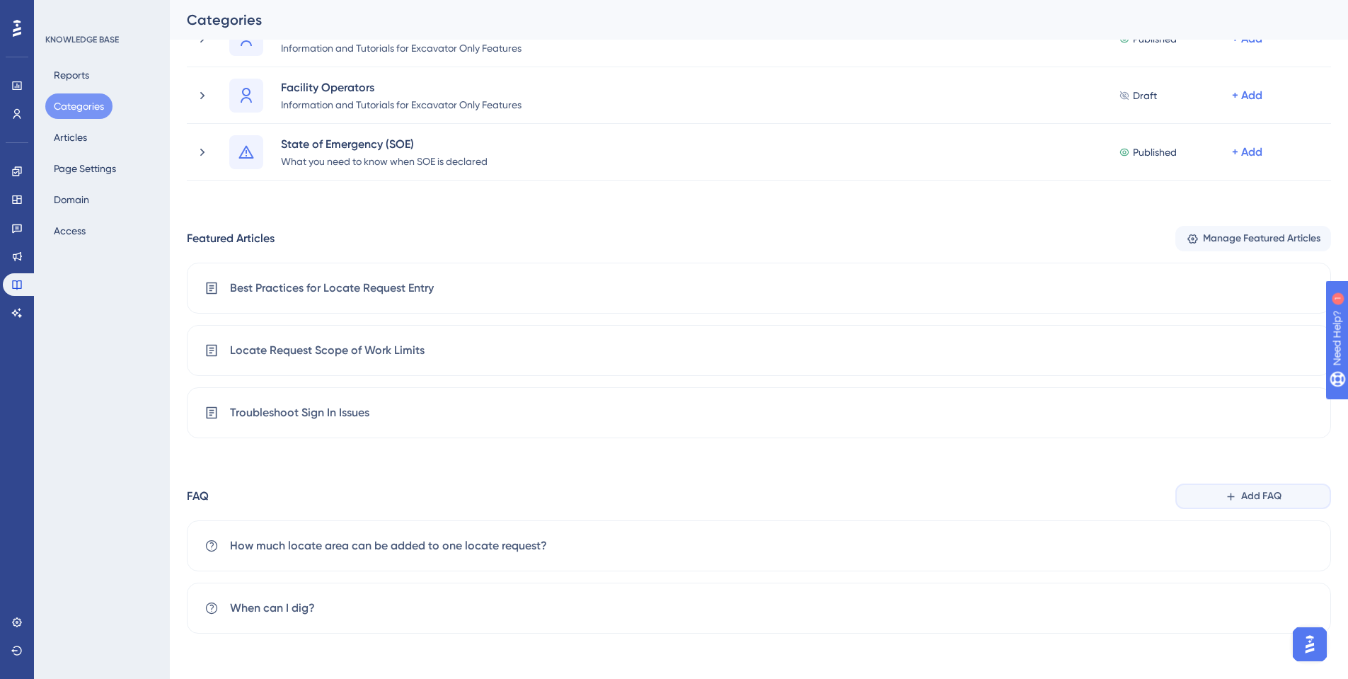
click at [1258, 498] on span "Add FAQ" at bounding box center [1261, 496] width 40 height 17
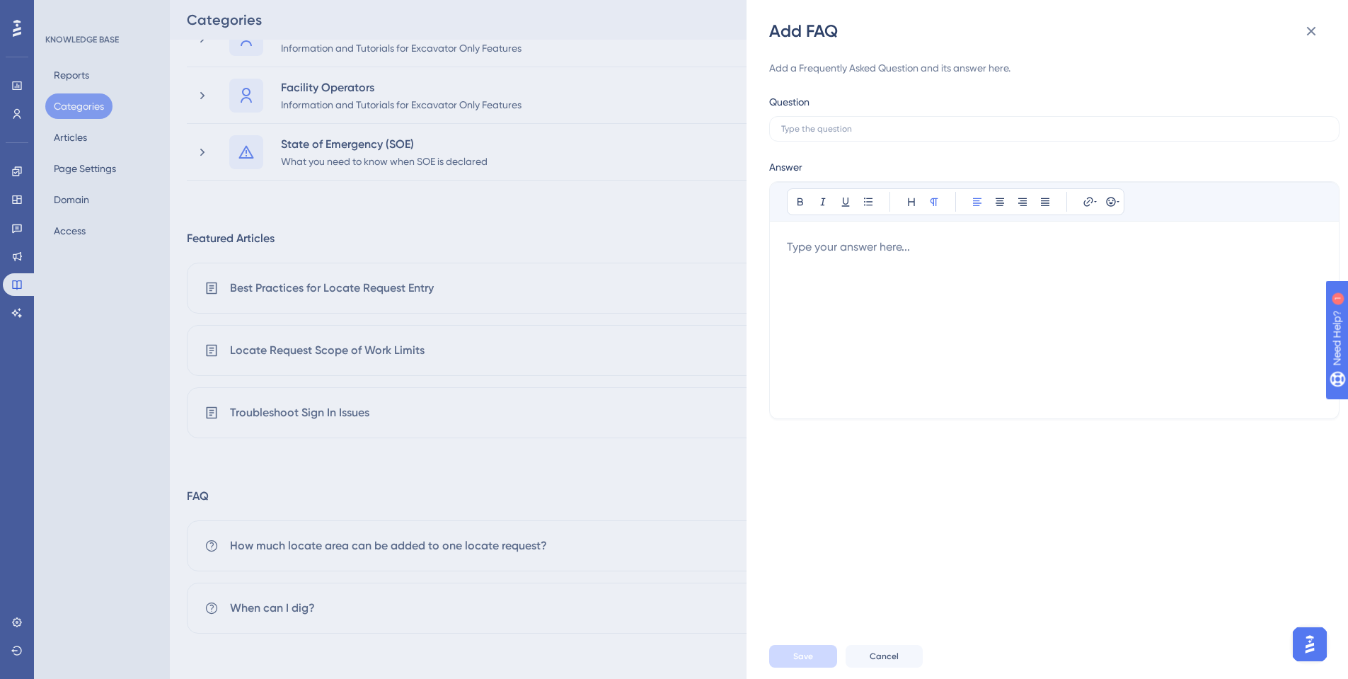
click at [844, 246] on div at bounding box center [1054, 320] width 535 height 163
click at [814, 122] on label at bounding box center [1054, 128] width 570 height 25
click at [814, 124] on input "text" at bounding box center [1054, 129] width 546 height 10
type input "How do I get my lines marked?"
click at [812, 253] on div at bounding box center [1054, 320] width 535 height 163
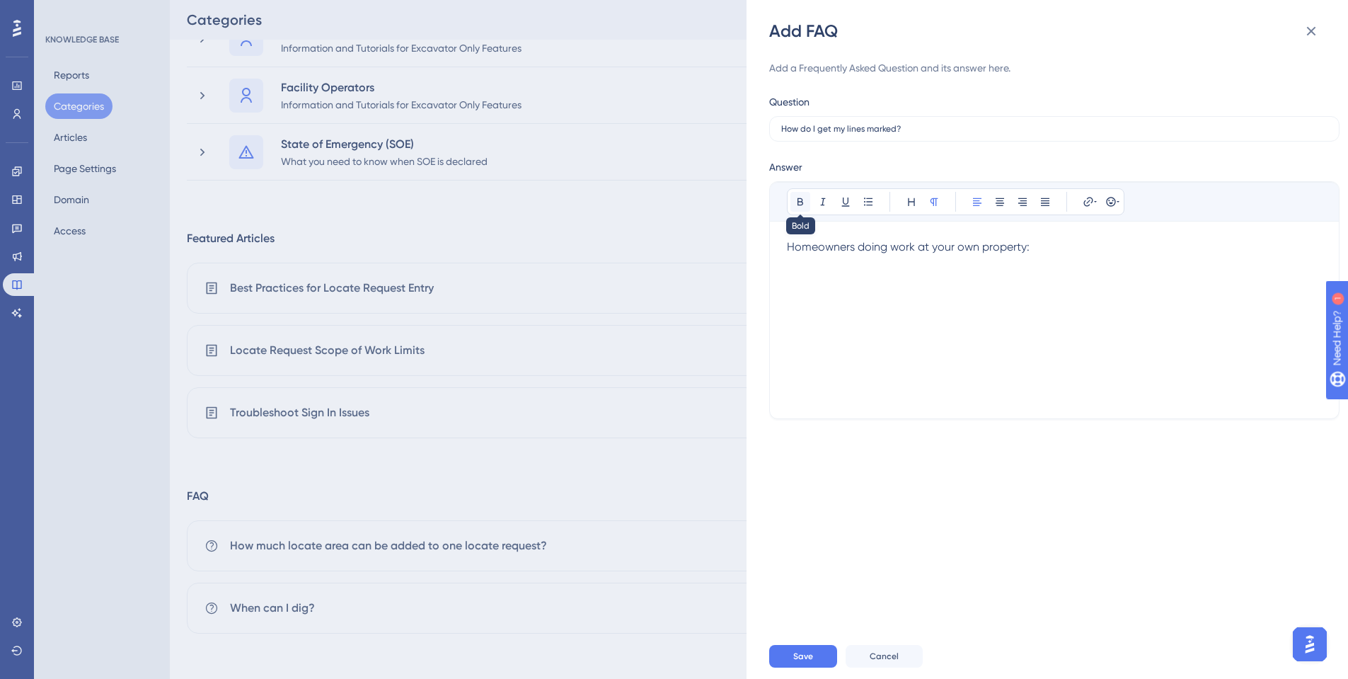
click at [797, 200] on icon at bounding box center [800, 201] width 11 height 11
click at [1050, 251] on p "Homeowners doing work at your own property:" at bounding box center [1054, 247] width 535 height 17
click at [803, 198] on icon at bounding box center [800, 201] width 11 height 11
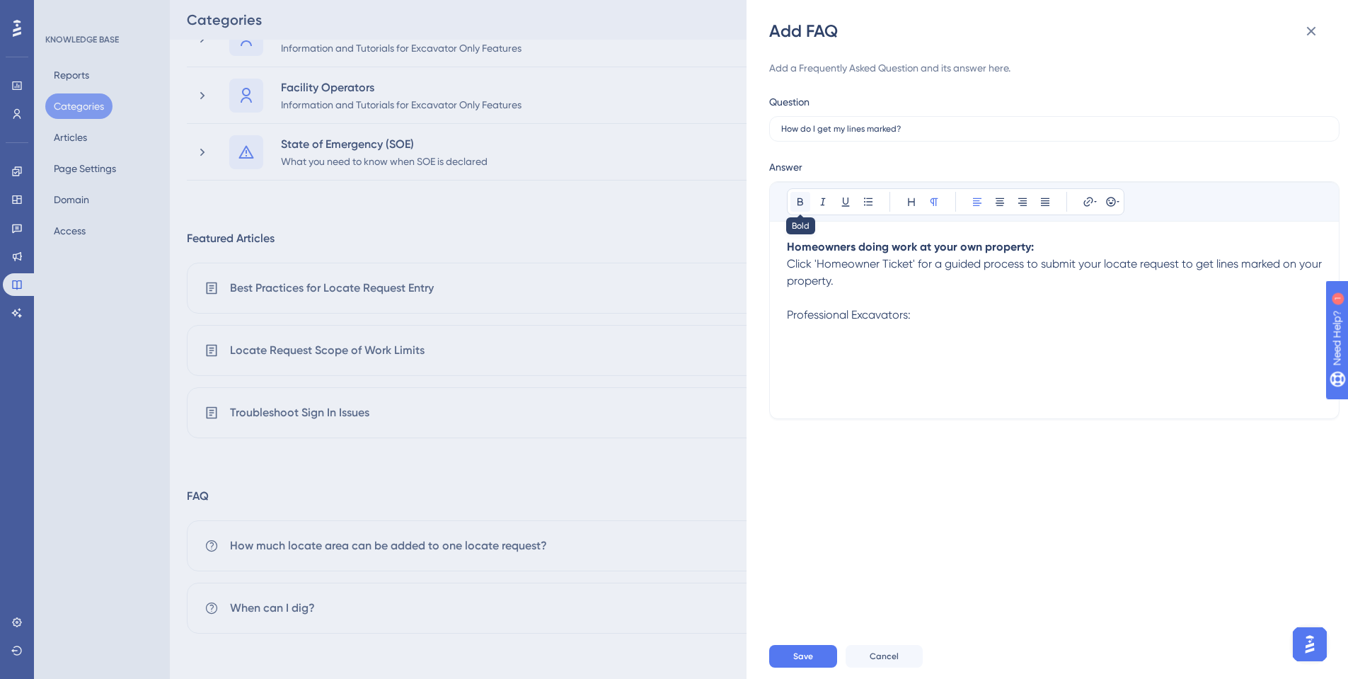
click at [797, 200] on icon at bounding box center [800, 201] width 11 height 11
click at [931, 316] on p "Professional Excavators:" at bounding box center [1054, 314] width 535 height 17
click at [801, 205] on icon at bounding box center [801, 202] width 6 height 8
click at [867, 281] on p "Click 'Homeowner Ticket' for a guided process to submit your locate request to …" at bounding box center [1054, 273] width 535 height 34
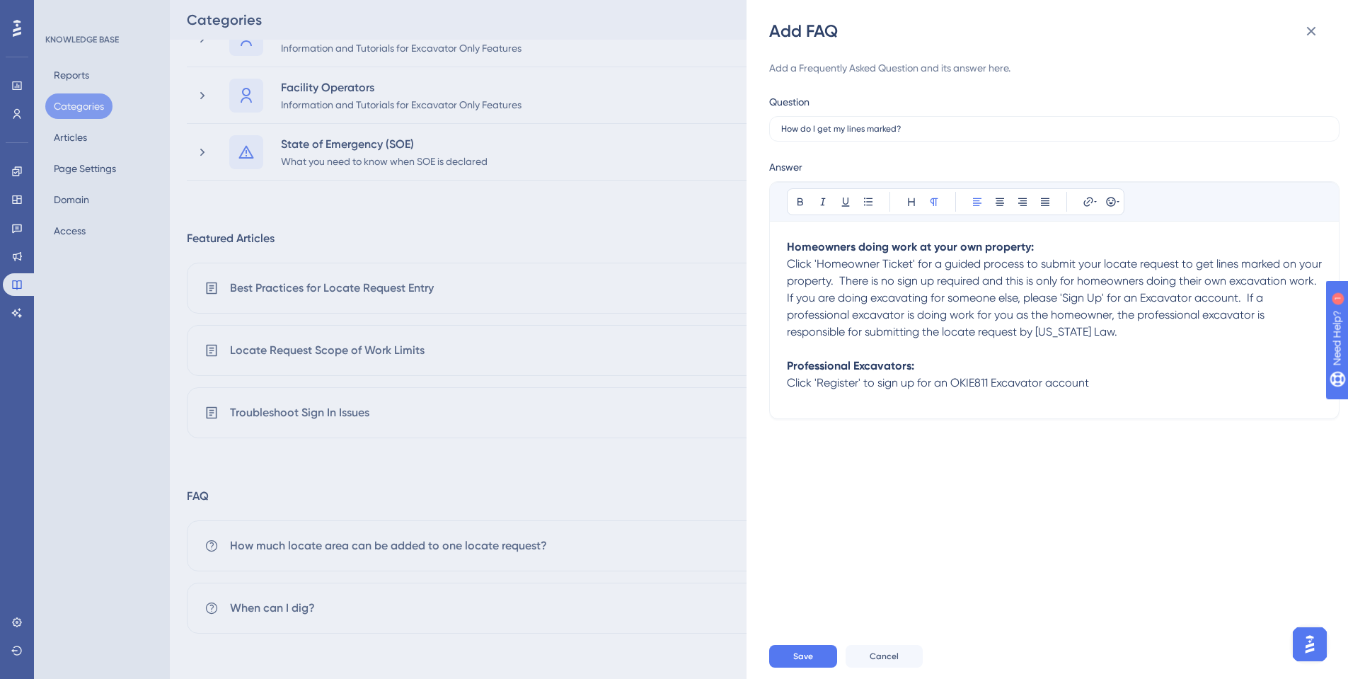
click at [1104, 384] on p "Click 'Register' to sign up for an OKIE811 Excavator account" at bounding box center [1054, 382] width 535 height 17
click at [976, 396] on p "Once signed in, go to 'Create Ticket'" at bounding box center [1054, 399] width 535 height 17
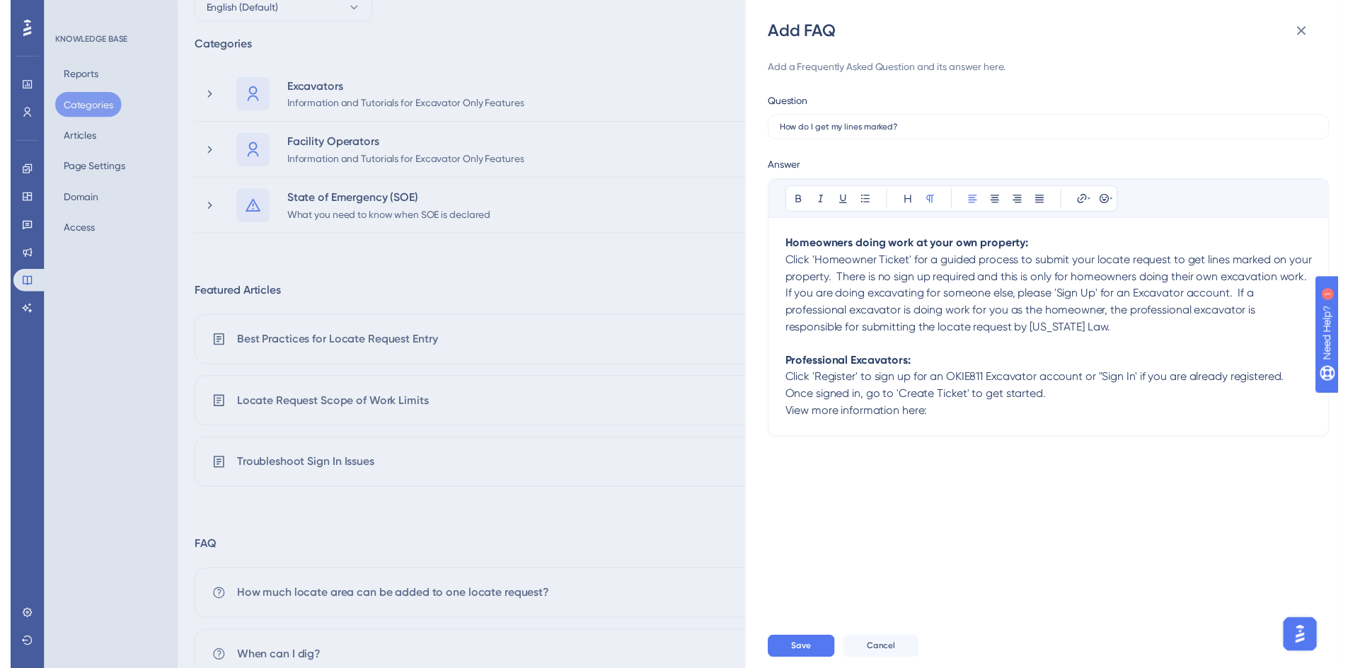
scroll to position [0, 0]
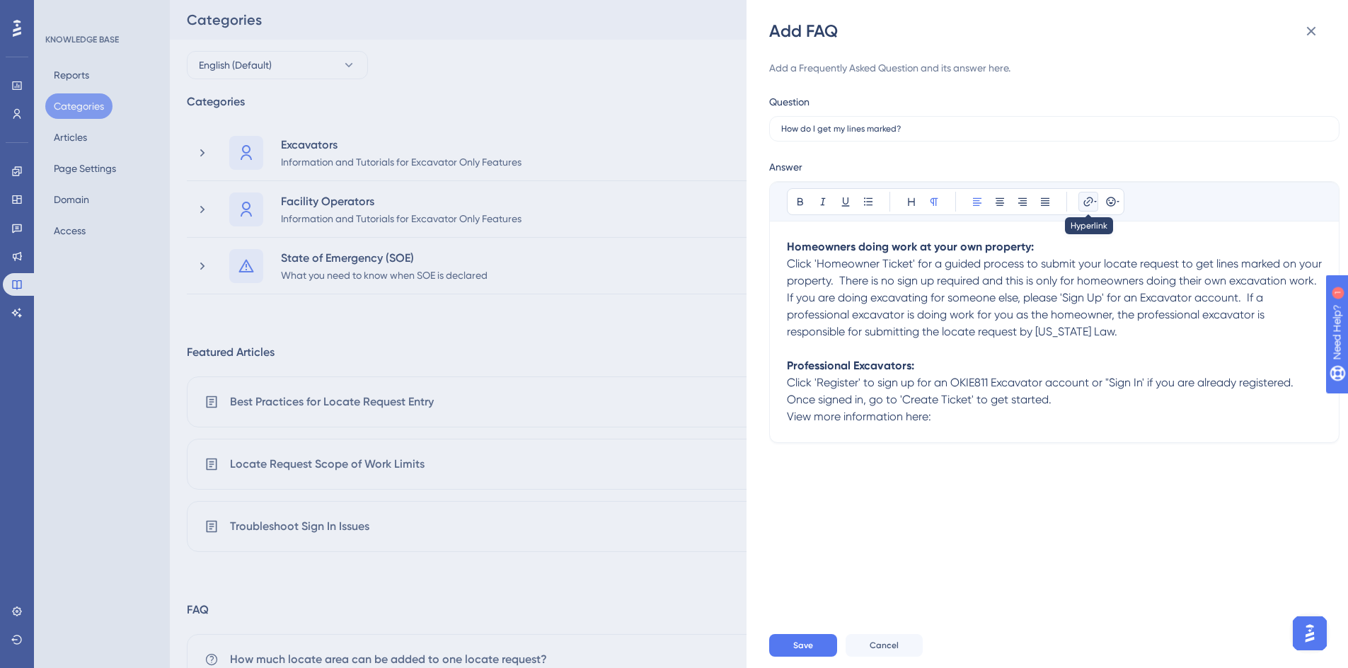
click at [1094, 205] on icon at bounding box center [1095, 201] width 3 height 11
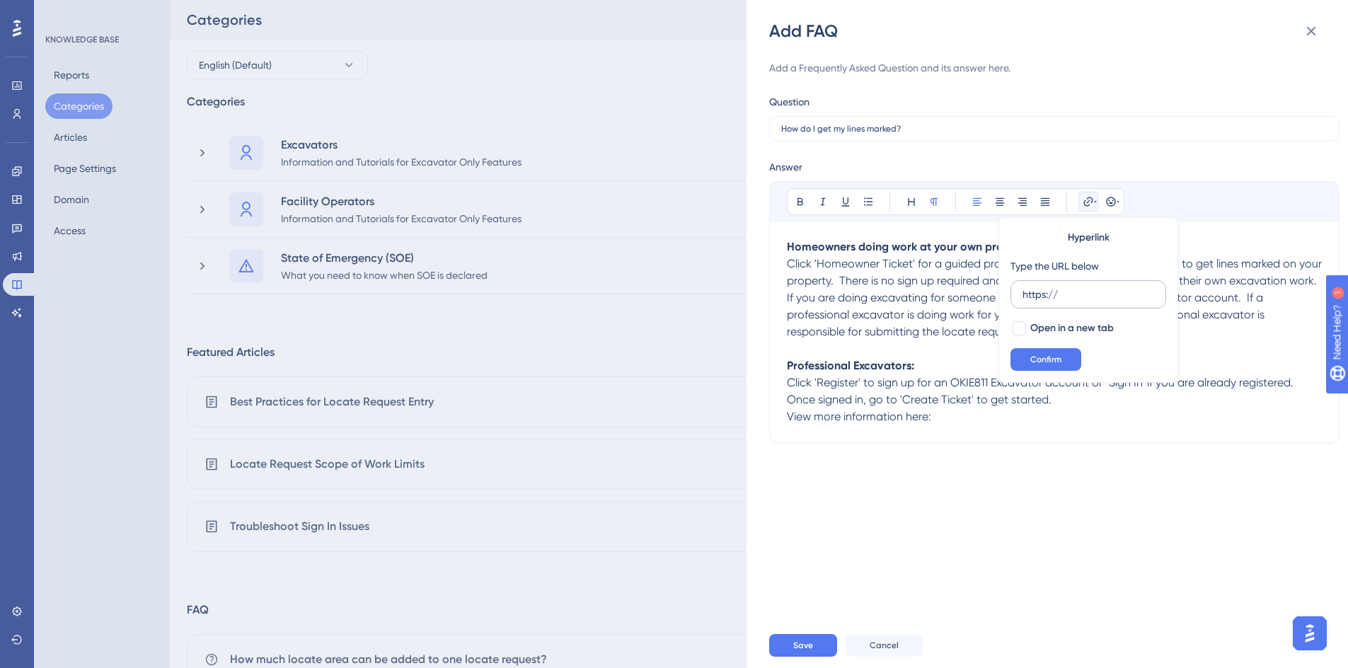
drag, startPoint x: 1065, startPoint y: 289, endPoint x: 1016, endPoint y: 289, distance: 48.8
click at [1016, 289] on label "https://" at bounding box center [1089, 294] width 156 height 28
click at [1023, 289] on input "https://" at bounding box center [1089, 295] width 132 height 16
type input "[URL][DOMAIN_NAME]"
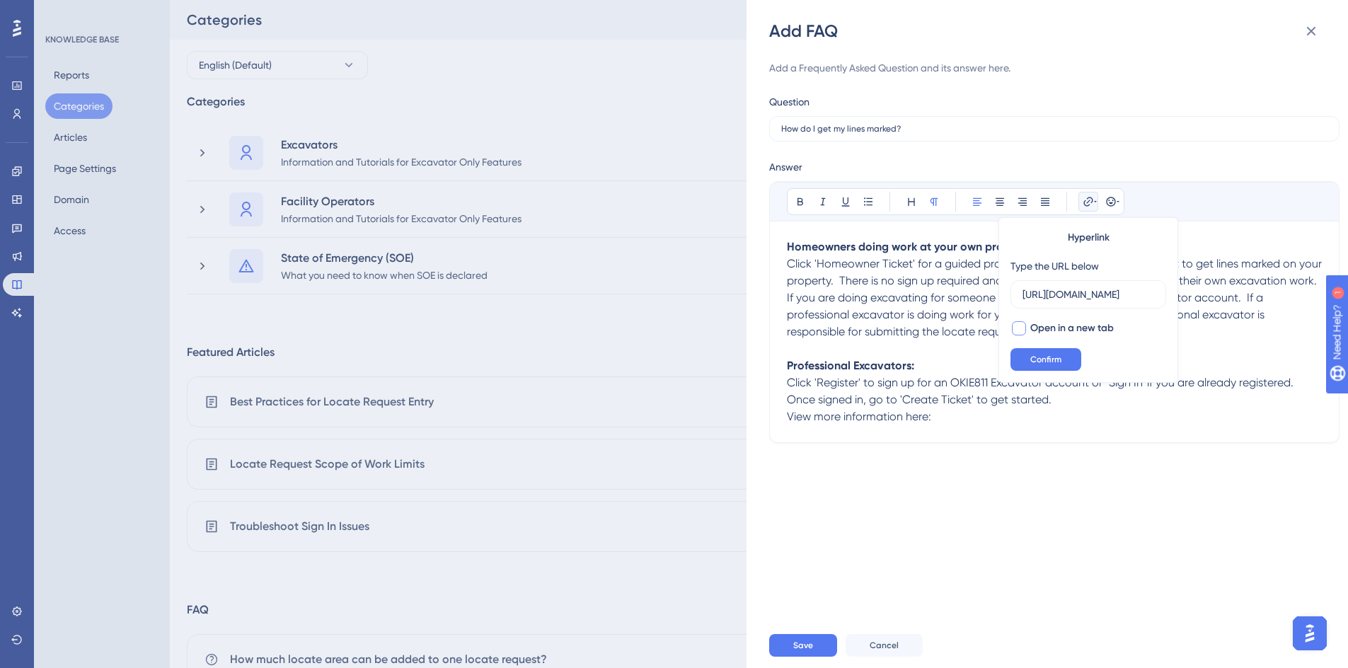
click at [1025, 331] on div at bounding box center [1019, 328] width 14 height 14
checkbox input "true"
click at [1038, 357] on span "Confirm" at bounding box center [1046, 359] width 31 height 11
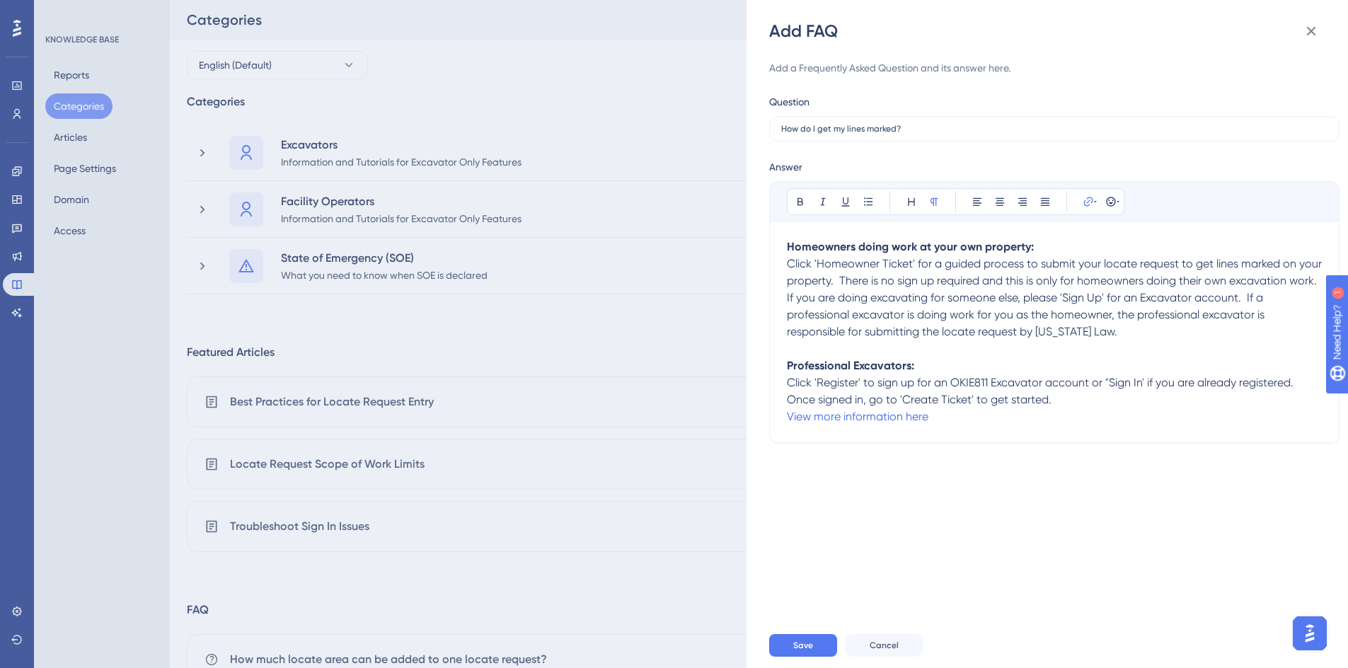
click at [811, 298] on span "Click 'Homeowner Ticket' for a guided process to submit your locate request to …" at bounding box center [1056, 297] width 538 height 81
click at [1169, 284] on span "Click 'Homeowner Ticket' for a guided process to submit your locate request to …" at bounding box center [1056, 297] width 538 height 81
click at [847, 332] on span "Click 'Homeowner Ticket' for a guided process to submit your locate request to …" at bounding box center [1056, 297] width 538 height 81
click at [927, 340] on p "Click 'Homeowner Ticket' for a guided process to submit your locate request to …" at bounding box center [1054, 298] width 535 height 85
click at [908, 372] on strong "Professional Excavators:" at bounding box center [850, 365] width 127 height 13
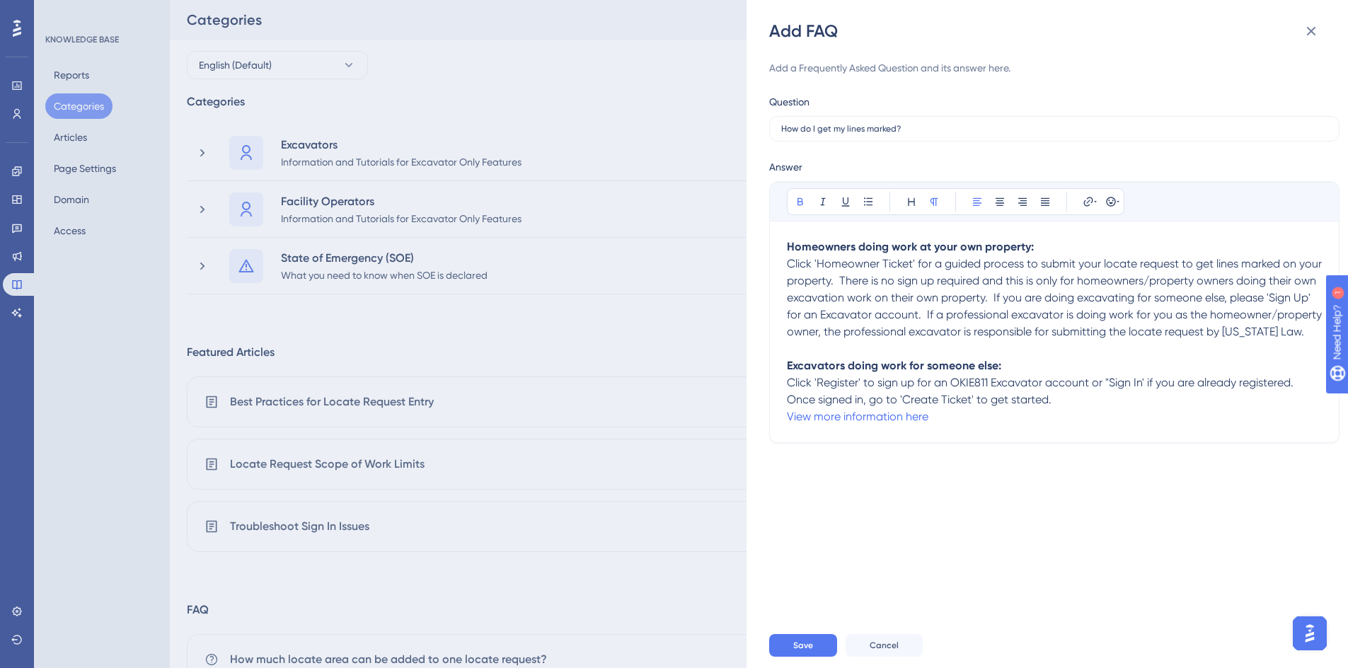
click at [788, 264] on span "Click 'Homeowner Ticket' for a guided process to submit your locate request to …" at bounding box center [1056, 297] width 538 height 81
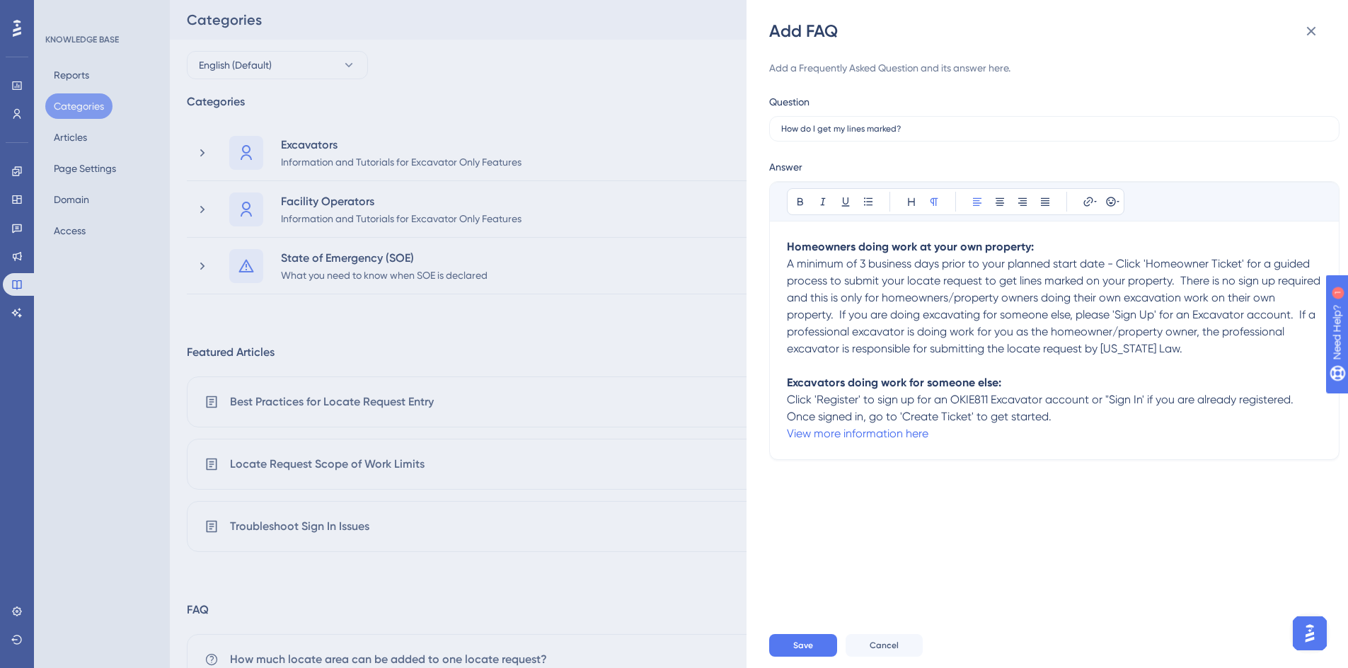
click at [1063, 417] on p "Once signed in, go to 'Create Ticket' to get started." at bounding box center [1054, 416] width 535 height 17
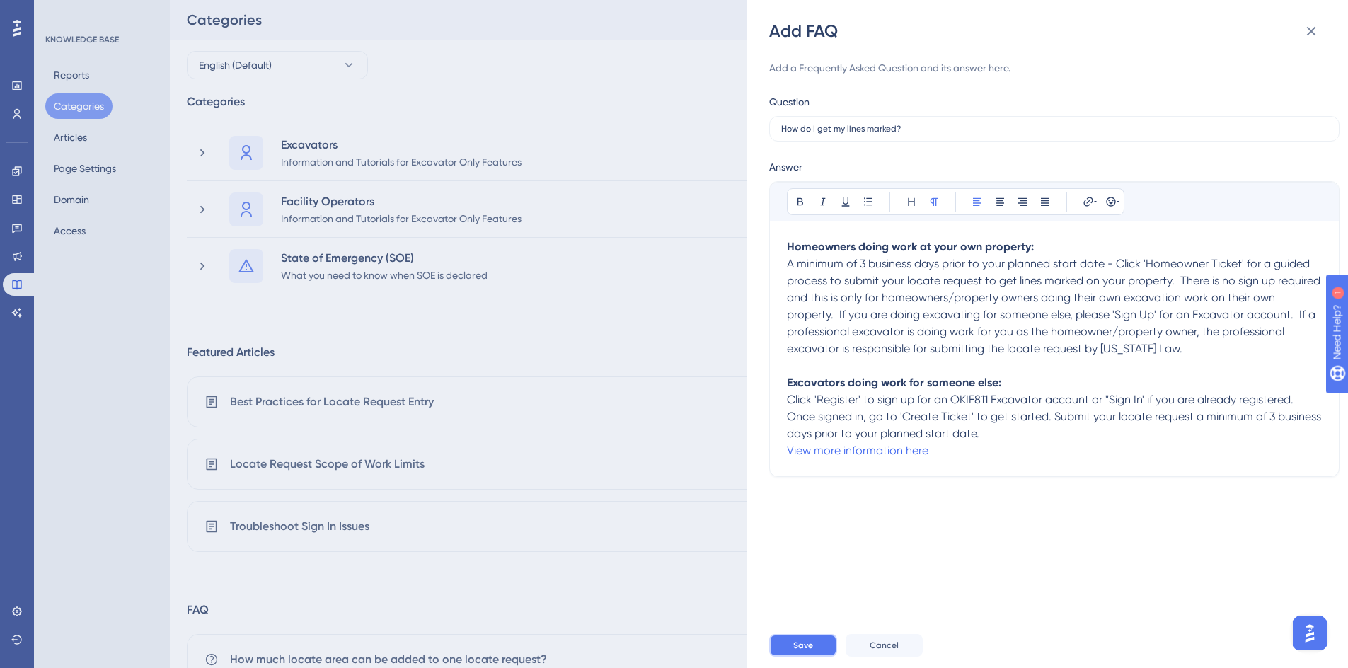
click at [796, 651] on span "Save" at bounding box center [803, 645] width 20 height 11
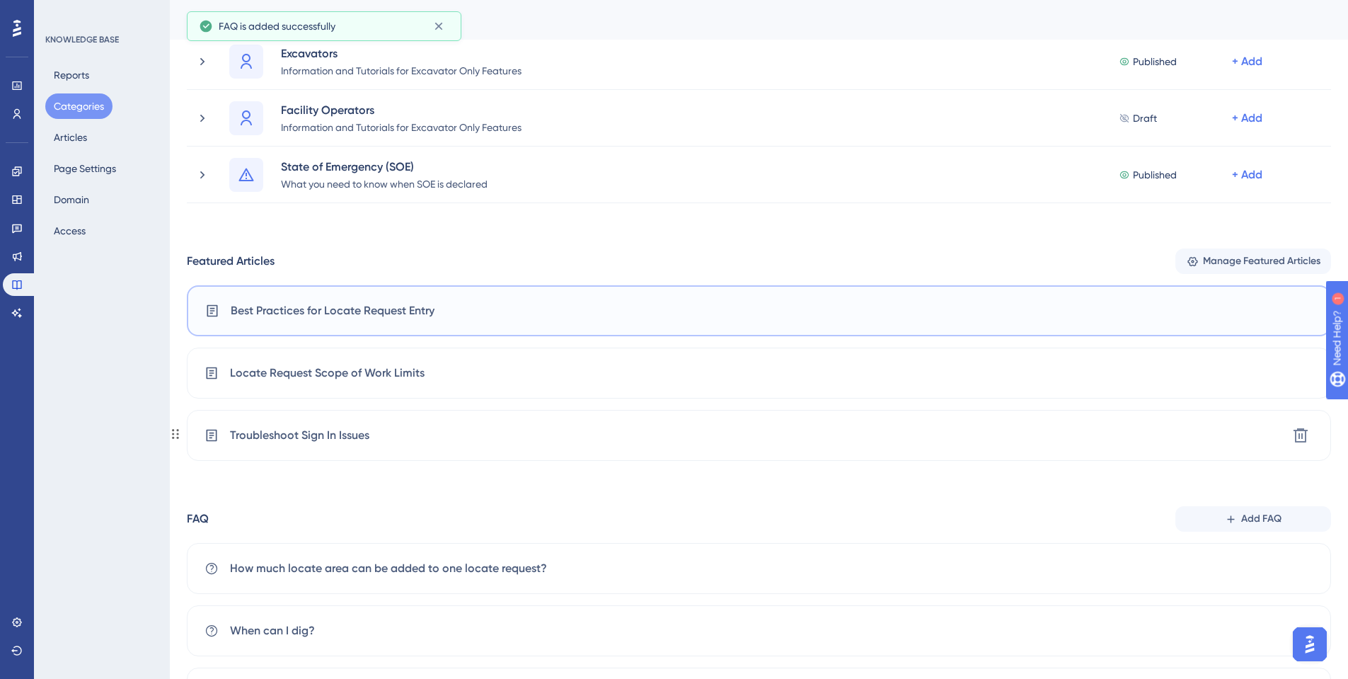
scroll to position [176, 0]
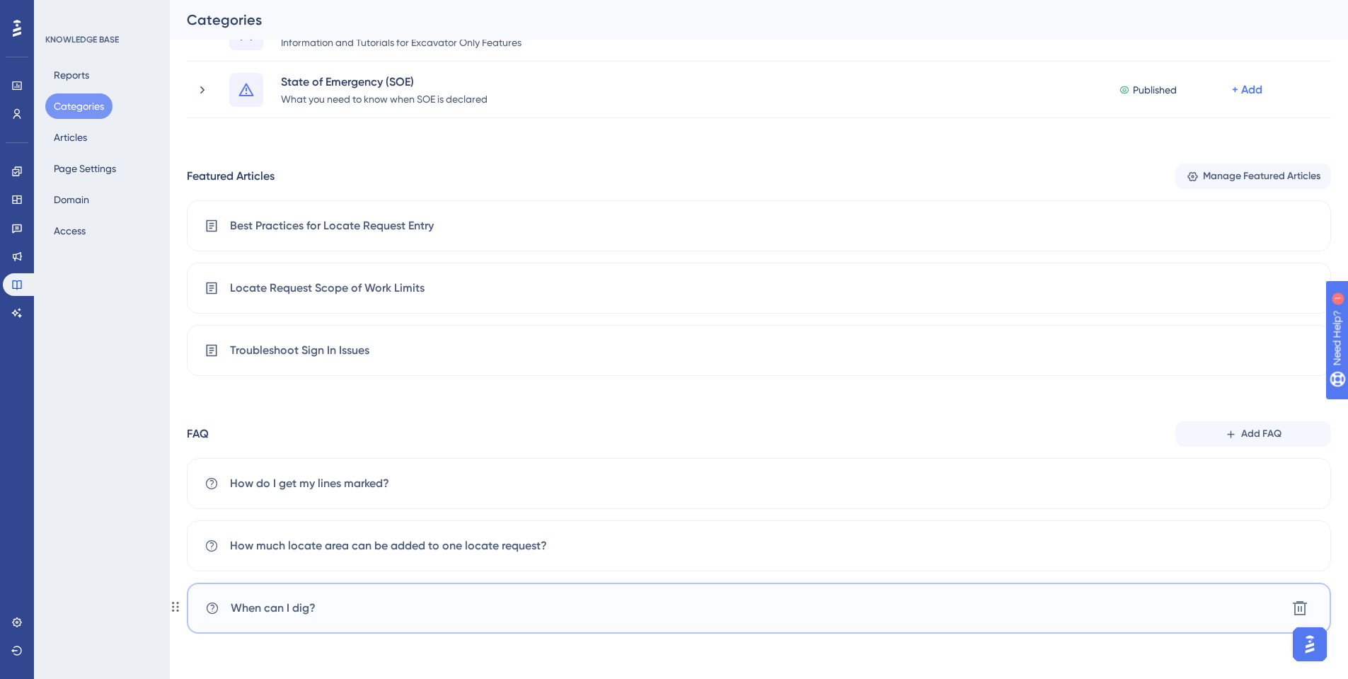
click at [317, 605] on div "When can I dig? [GEOGRAPHIC_DATA]" at bounding box center [759, 608] width 1145 height 51
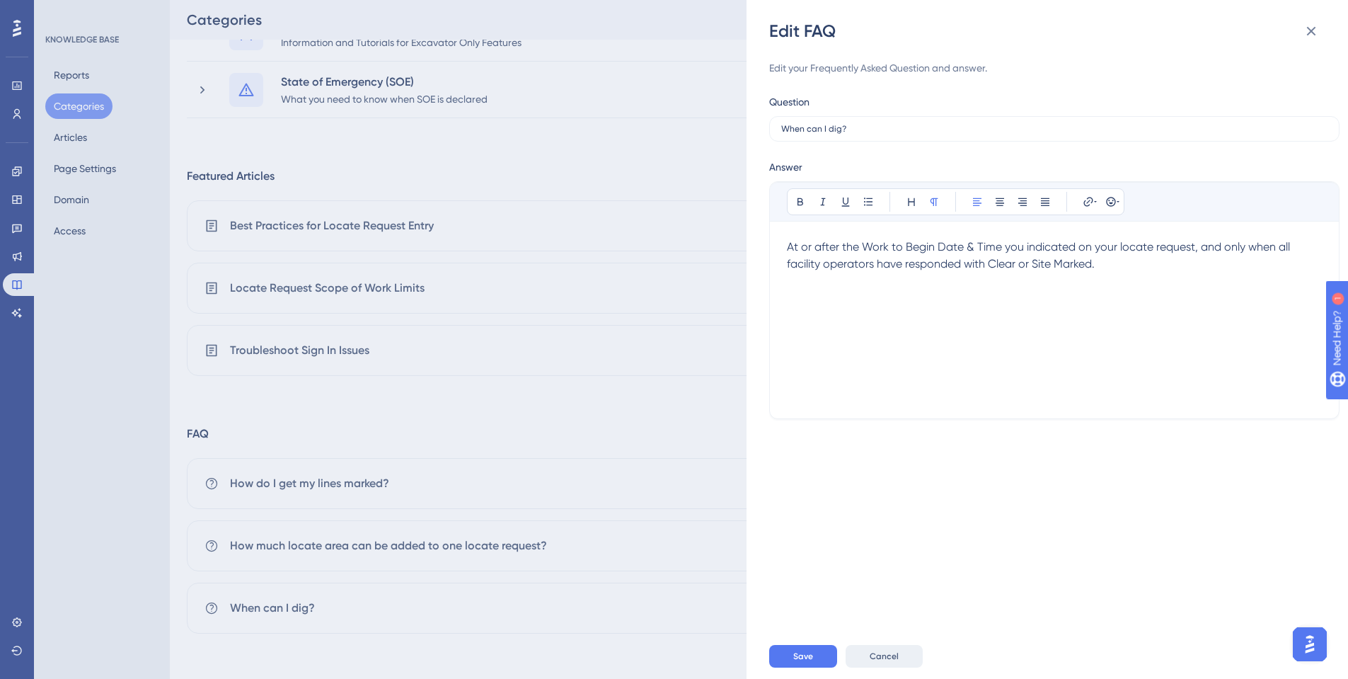
click at [876, 658] on span "Cancel" at bounding box center [884, 655] width 29 height 11
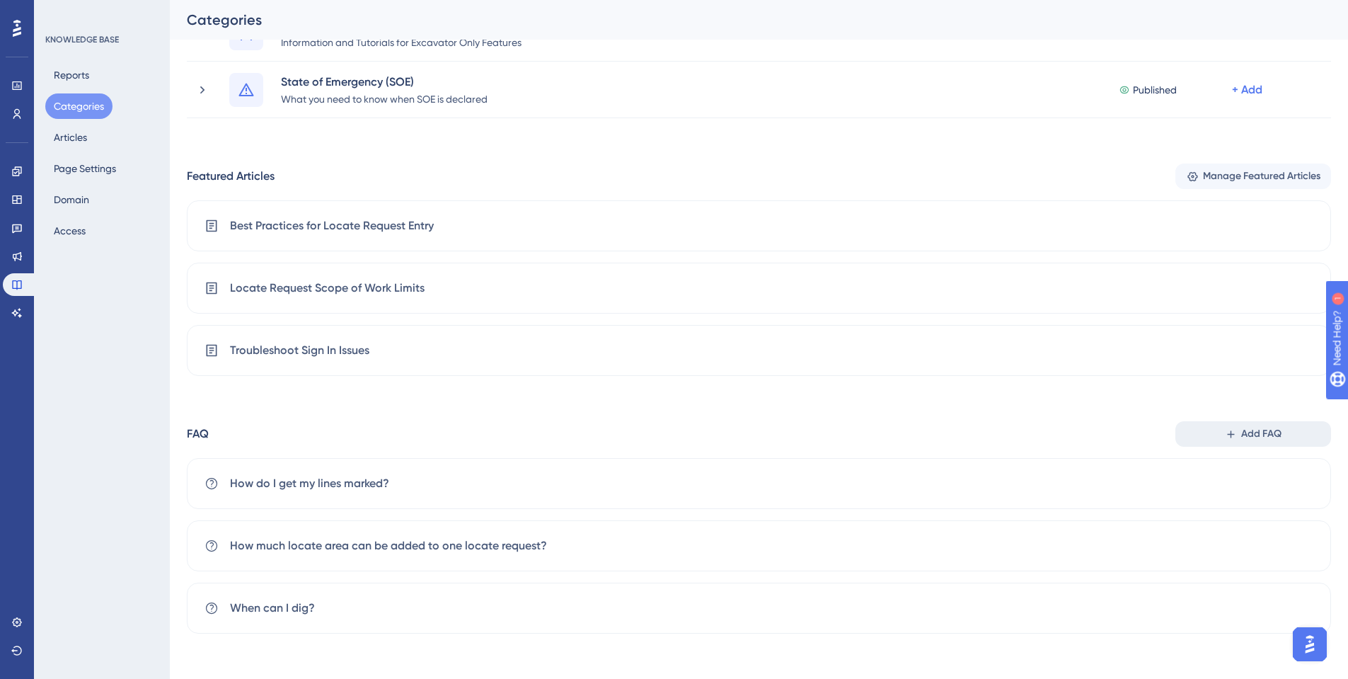
click at [1226, 439] on icon at bounding box center [1231, 434] width 12 height 12
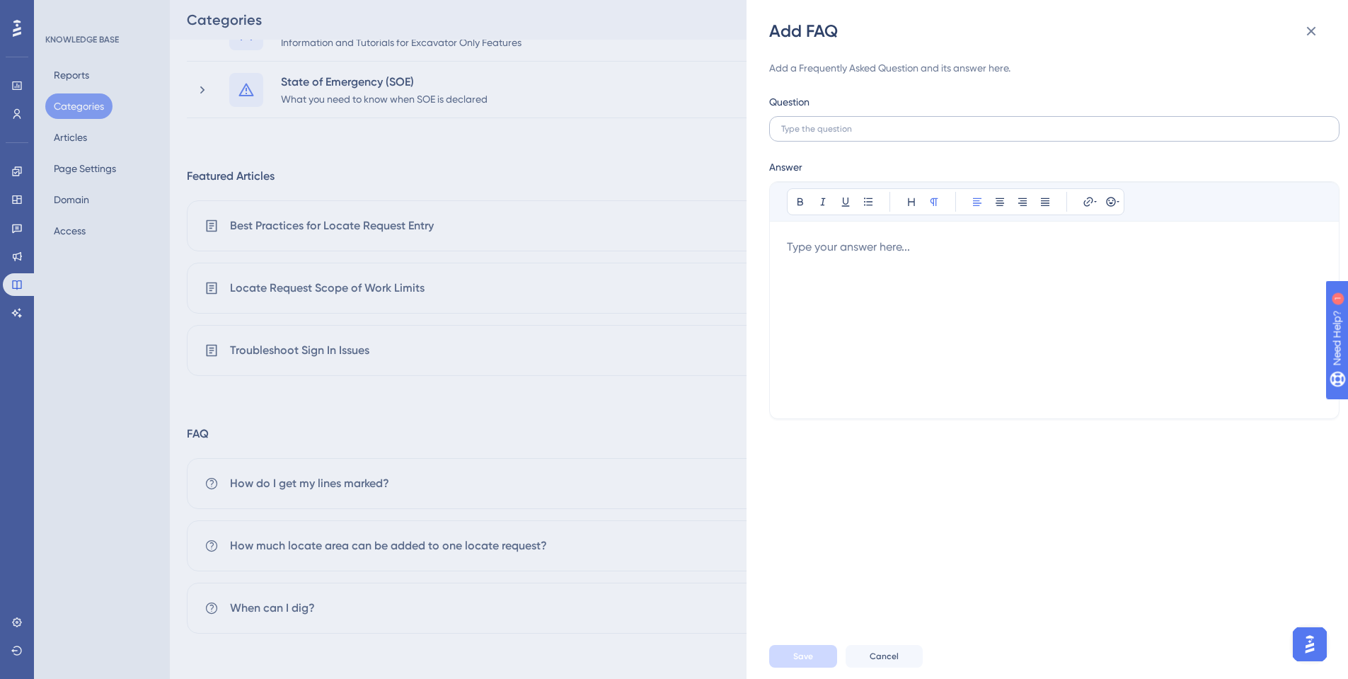
click at [826, 134] on label at bounding box center [1054, 128] width 570 height 25
click at [826, 134] on input "text" at bounding box center [1054, 129] width 546 height 10
type input "Some facility operators have not responded yet, what do I do?"
click at [876, 255] on div at bounding box center [1054, 320] width 535 height 163
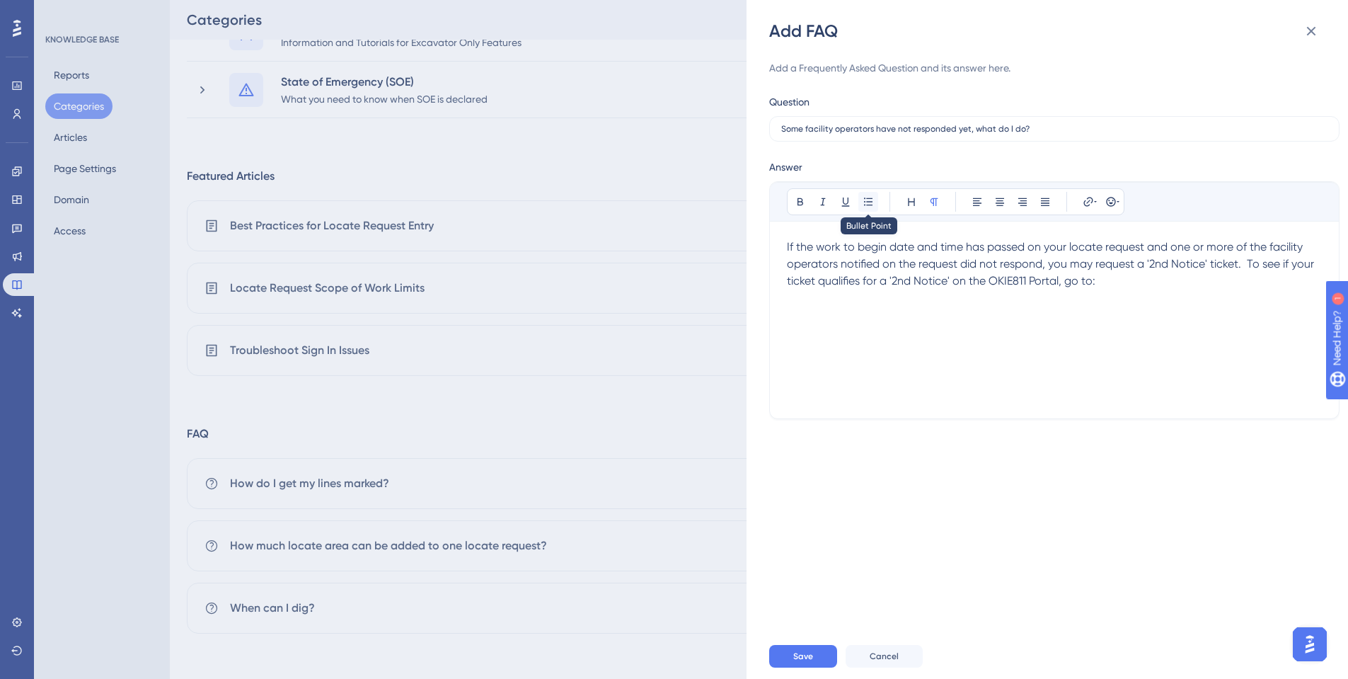
click at [864, 197] on icon at bounding box center [868, 201] width 11 height 11
click at [813, 298] on span "Ticket Search" at bounding box center [844, 303] width 69 height 13
drag, startPoint x: 1061, startPoint y: 282, endPoint x: 1097, endPoint y: 282, distance: 36.1
click at [1097, 282] on p "If the work to begin date and time has passed on your locate request and one or…" at bounding box center [1054, 264] width 535 height 51
click at [806, 304] on li "Ticket Search" at bounding box center [1063, 303] width 518 height 17
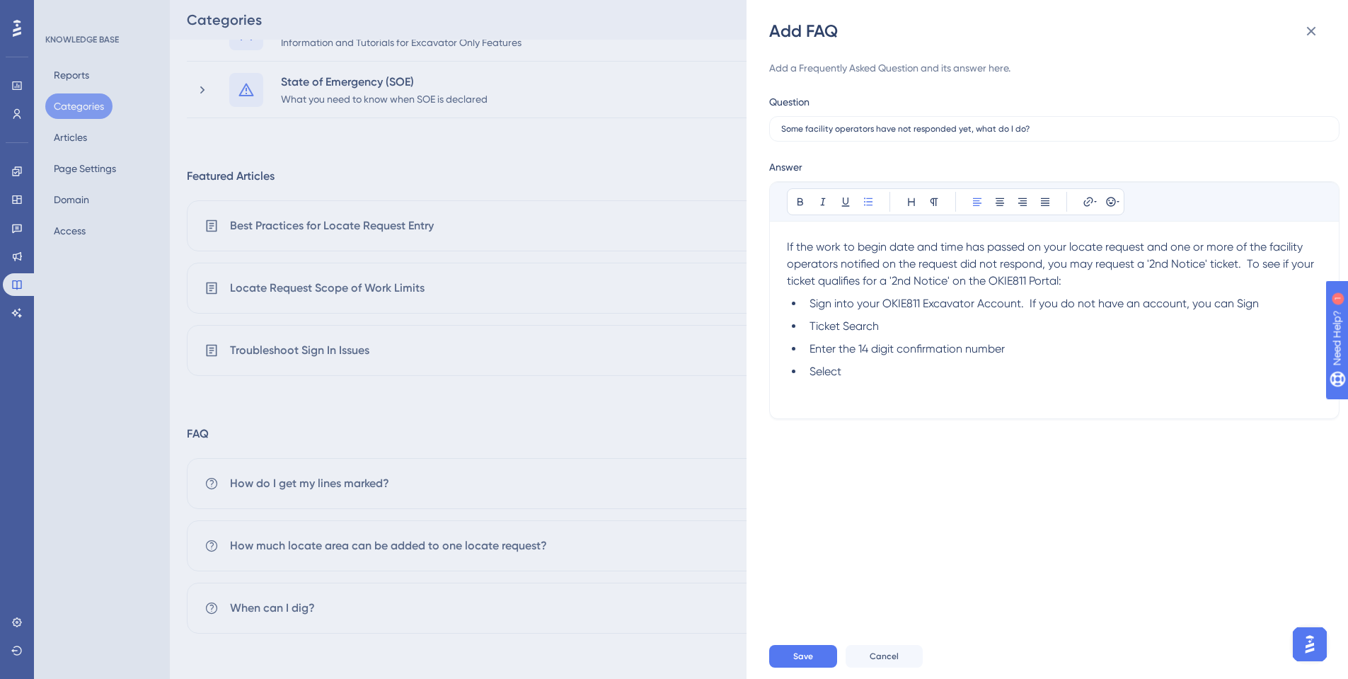
click at [840, 299] on span "Sign into your OKIE811 Excavator Account. If you do not have an account, you ca…" at bounding box center [1034, 303] width 449 height 13
click at [842, 302] on span "Sign into your OKIE811 Excavator Account. If you do not have an account, you ca…" at bounding box center [1034, 303] width 449 height 13
click at [1266, 306] on li "Sign in to your OKIE811 Excavator Account. If you do not have an account, you c…" at bounding box center [1063, 303] width 518 height 17
click at [869, 385] on li "Select" at bounding box center [1063, 388] width 518 height 17
drag, startPoint x: 856, startPoint y: 393, endPoint x: 781, endPoint y: 306, distance: 114.5
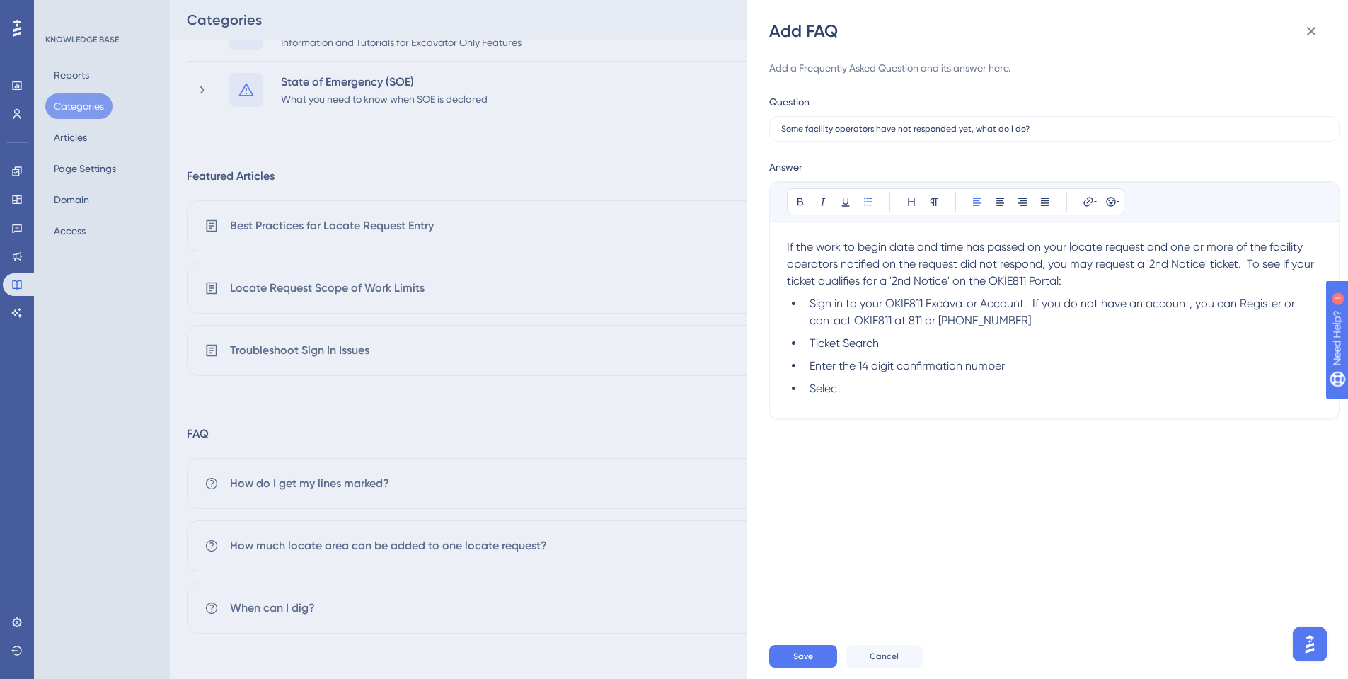
click at [781, 306] on div "Bold Italic Underline Bullet Point Heading Normal Align Left Align Center Align…" at bounding box center [1054, 300] width 570 height 238
click at [1123, 321] on li "Sign in to your OKIE811 Excavator Account. If you do not have an account, you c…" at bounding box center [1063, 312] width 518 height 34
drag, startPoint x: 808, startPoint y: 345, endPoint x: 864, endPoint y: 388, distance: 71.2
click at [864, 388] on ul "Sign in to your OKIE811 Excavator Account. If you do not have an account, you c…" at bounding box center [1054, 346] width 535 height 102
click at [812, 340] on span "How to submit a 2nd Notice" at bounding box center [882, 342] width 144 height 13
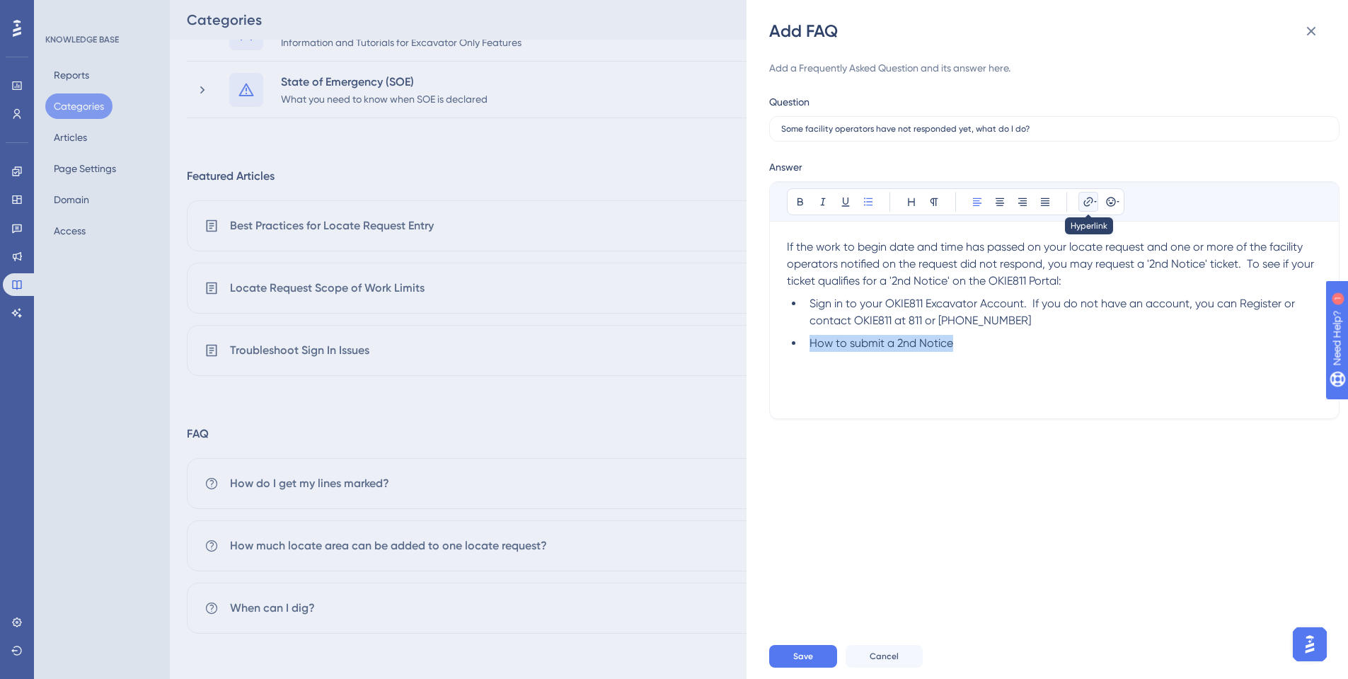
click at [1088, 205] on icon at bounding box center [1088, 201] width 11 height 11
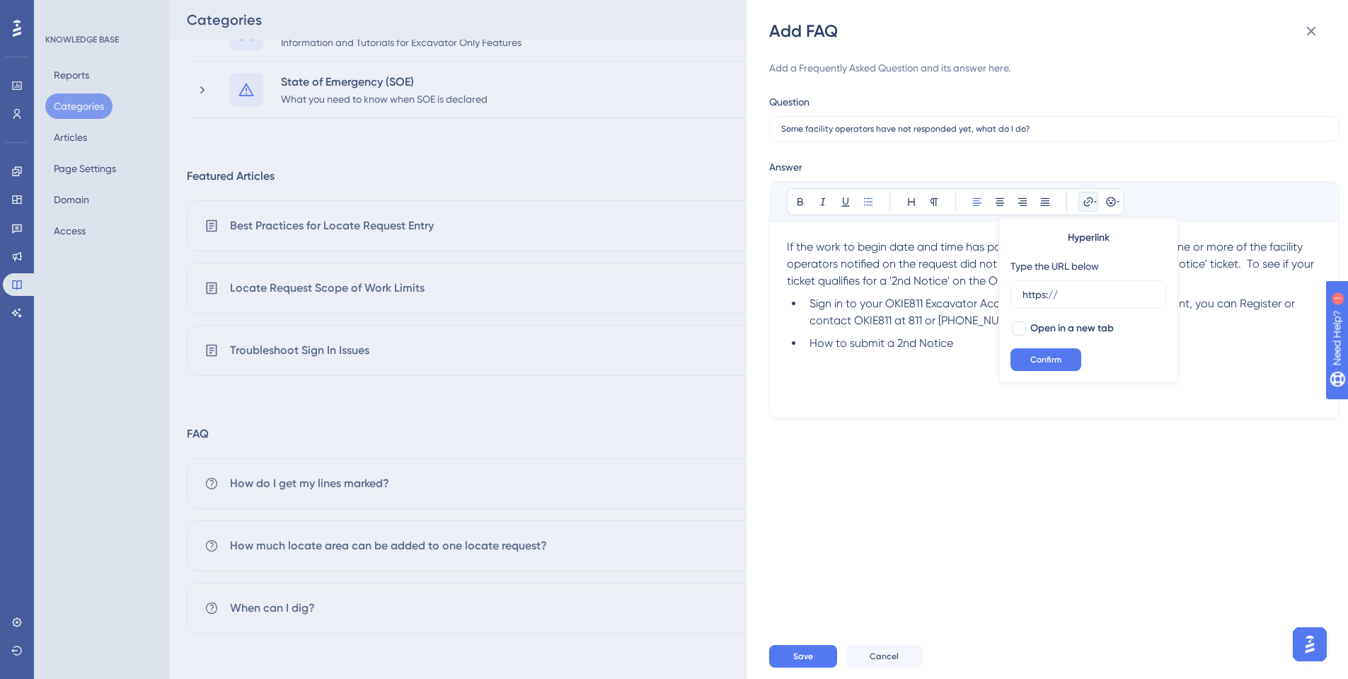
drag, startPoint x: 1066, startPoint y: 291, endPoint x: 985, endPoint y: 296, distance: 81.5
click at [985, 296] on div "Bold Italic Underline Bullet Point Heading Normal Align Left Align Center Align…" at bounding box center [1054, 291] width 535 height 219
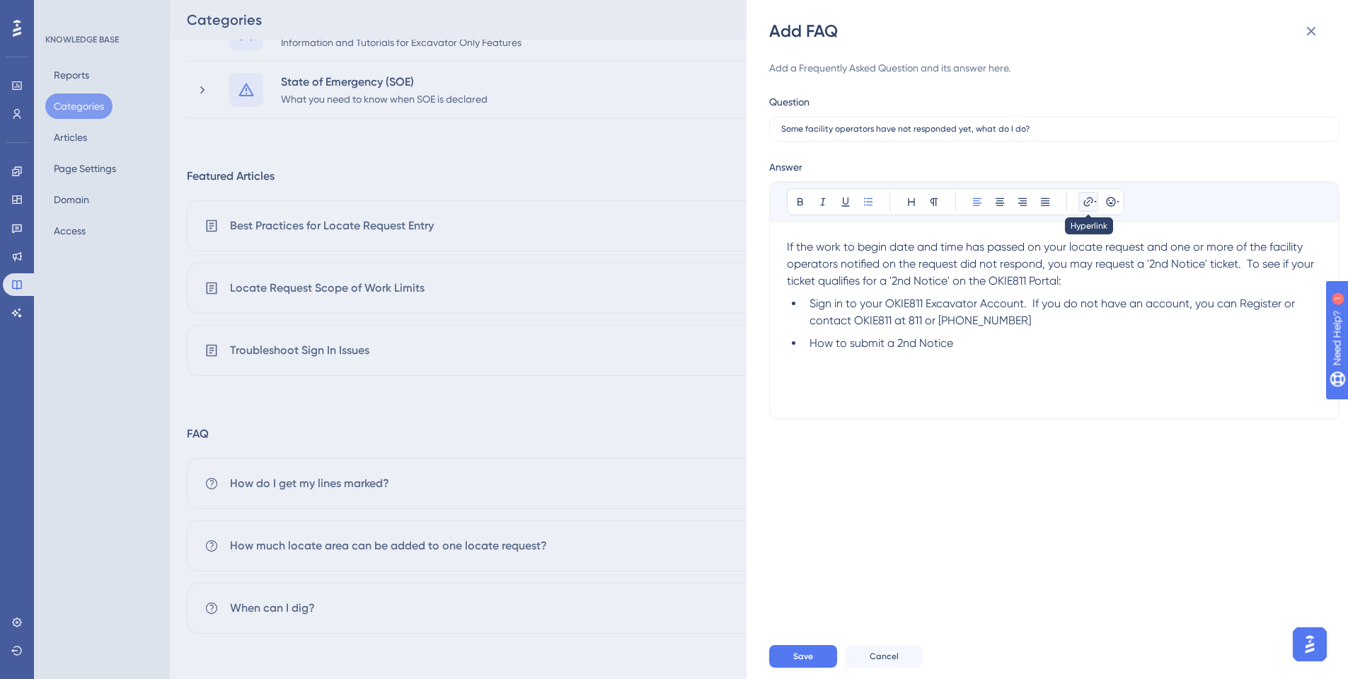
click at [1082, 206] on button at bounding box center [1089, 202] width 20 height 20
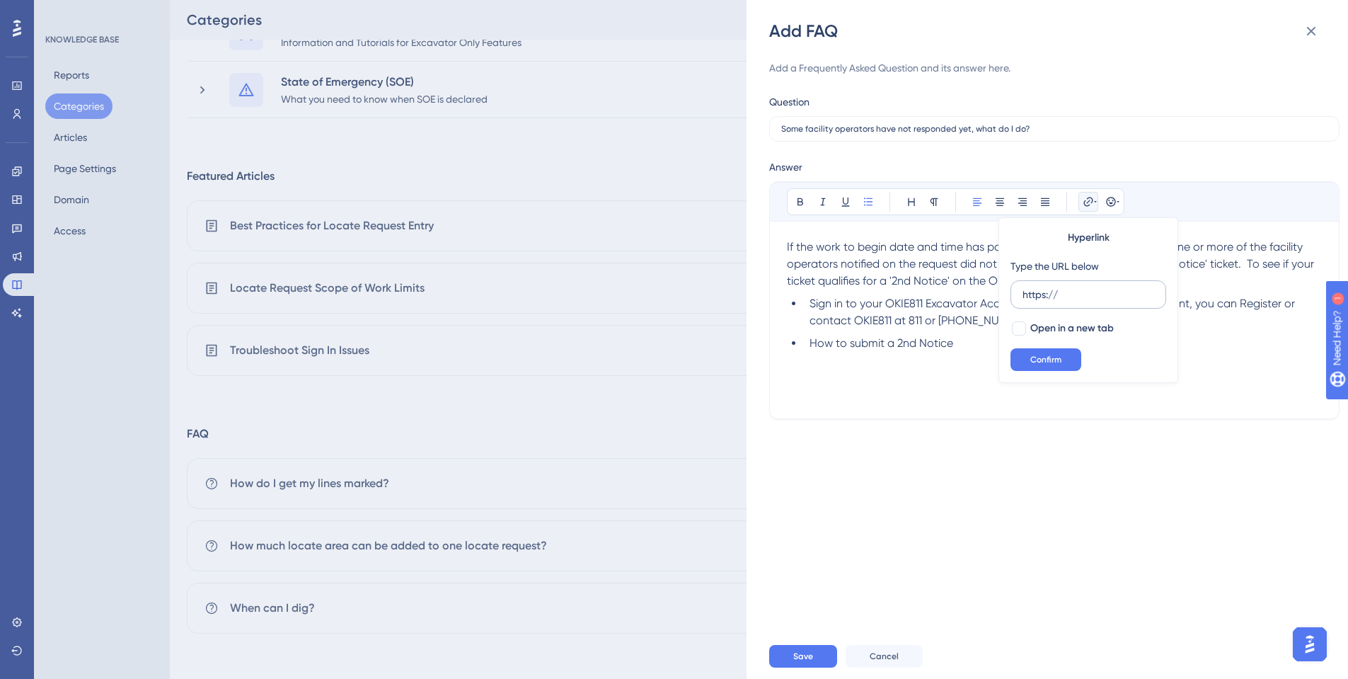
click at [1077, 293] on input "https://" at bounding box center [1089, 295] width 132 height 16
click at [843, 352] on div "If the work to begin date and time has passed on your locate request and one or…" at bounding box center [1054, 320] width 535 height 163
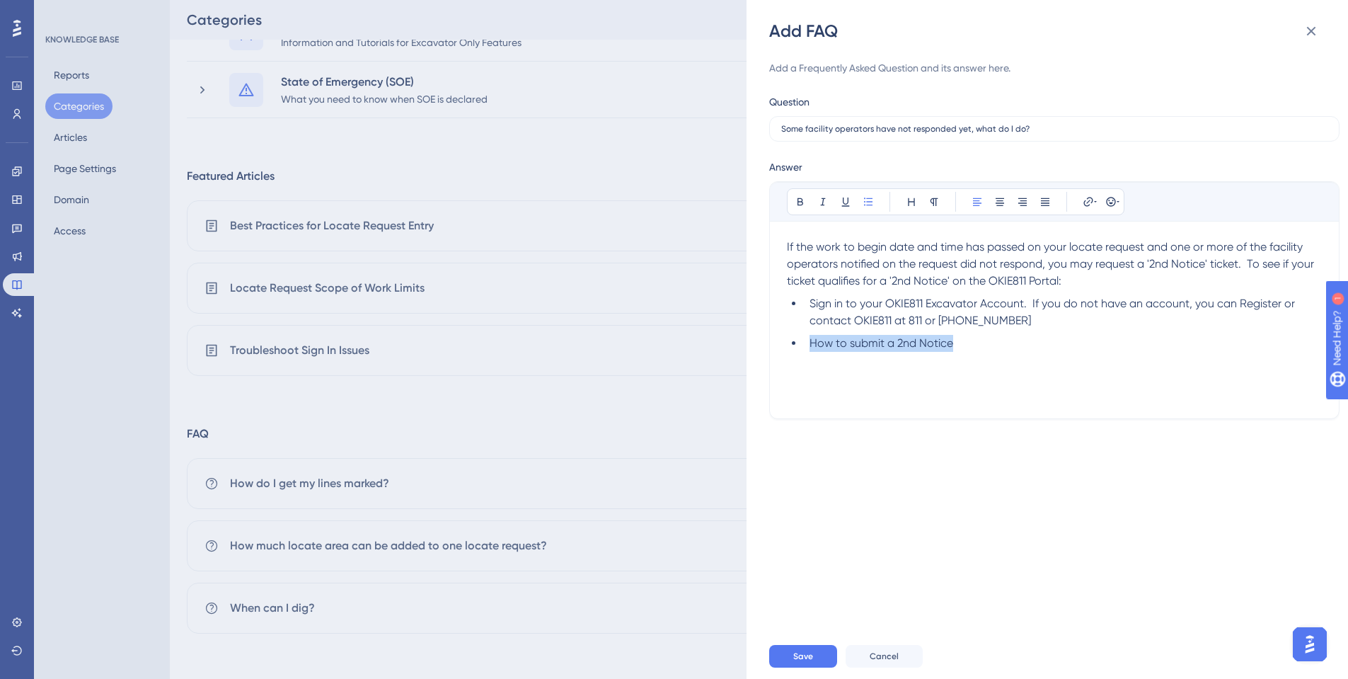
drag, startPoint x: 809, startPoint y: 341, endPoint x: 959, endPoint y: 347, distance: 150.2
click at [959, 347] on li "How to submit a 2nd Notice" at bounding box center [1063, 343] width 518 height 17
click at [1087, 206] on icon at bounding box center [1088, 201] width 9 height 9
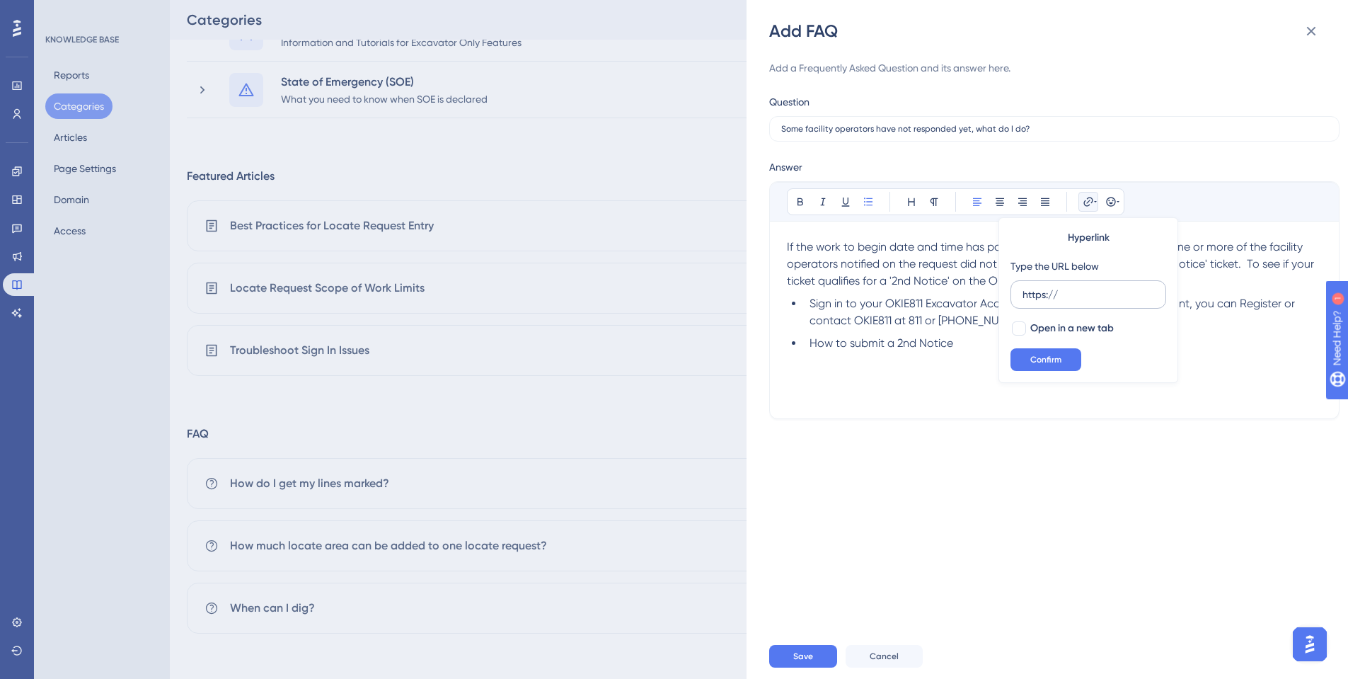
drag, startPoint x: 1074, startPoint y: 290, endPoint x: 1012, endPoint y: 296, distance: 62.5
click at [1012, 296] on label "https://" at bounding box center [1089, 294] width 156 height 28
click at [1023, 296] on input "https://" at bounding box center [1089, 295] width 132 height 16
type input "[URL][DOMAIN_NAME]"
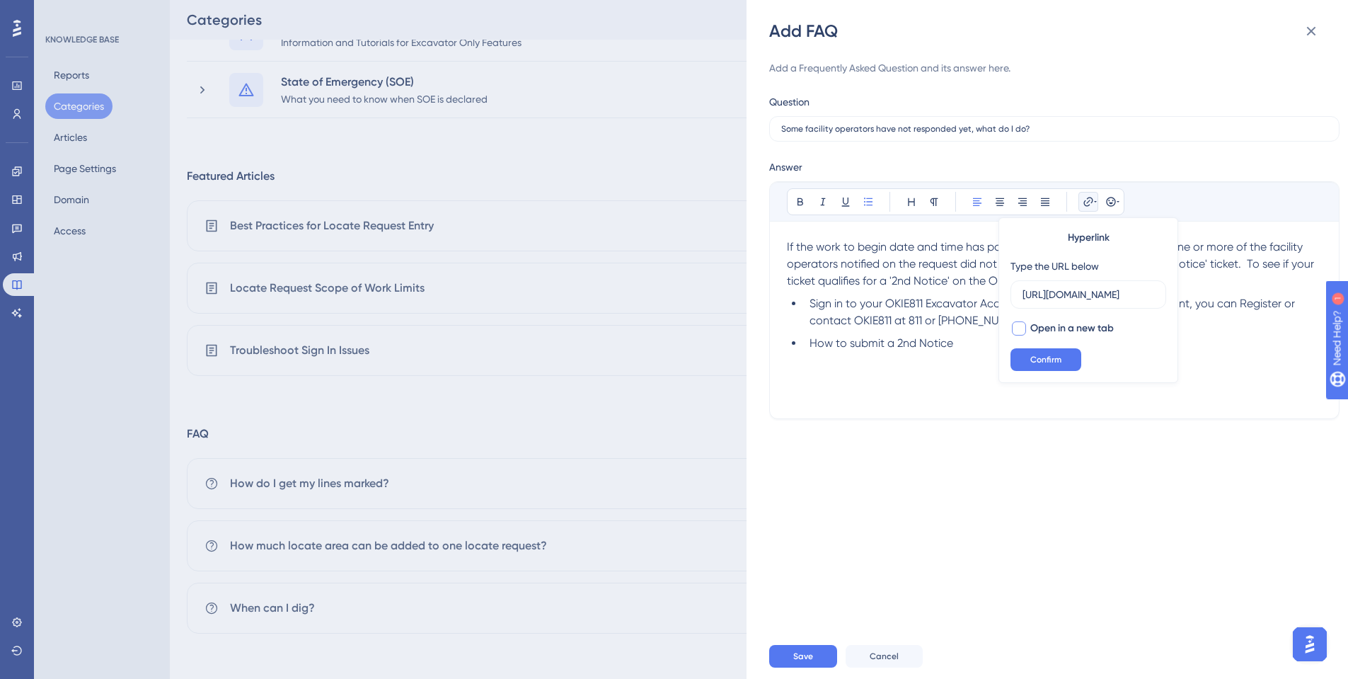
click at [1056, 322] on span "Open in a new tab" at bounding box center [1073, 328] width 84 height 17
checkbox input "true"
click at [1045, 354] on span "Confirm" at bounding box center [1046, 359] width 31 height 11
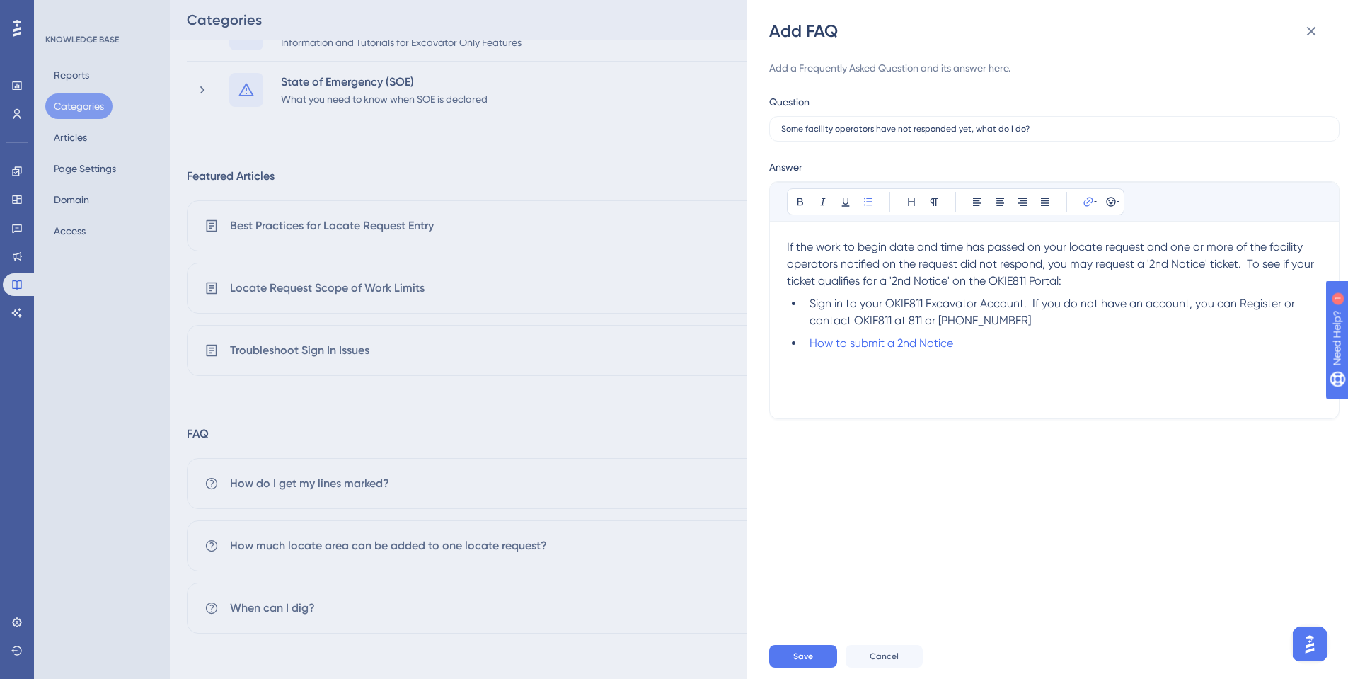
click at [1002, 359] on div "If the work to begin date and time has passed on your locate request and one or…" at bounding box center [1054, 320] width 535 height 163
click at [803, 341] on ul "Sign in to your OKIE811 Excavator Account. If you do not have an account, you c…" at bounding box center [1054, 323] width 535 height 57
click at [846, 377] on div "If the work to begin date and time has passed on your locate request and one or…" at bounding box center [1054, 320] width 535 height 163
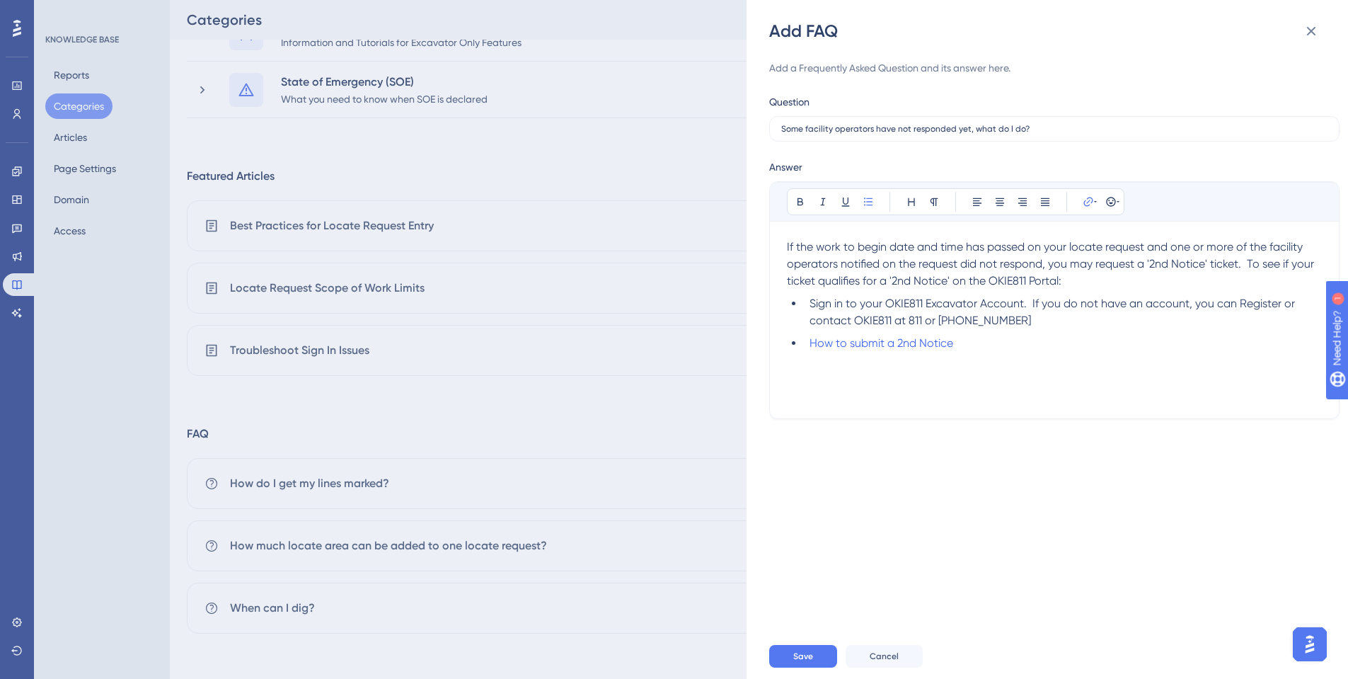
click at [972, 343] on li "How to submit a 2nd Notice" at bounding box center [1063, 343] width 518 height 17
click at [960, 345] on li "How to submit a 2nd Notice" at bounding box center [1063, 343] width 518 height 17
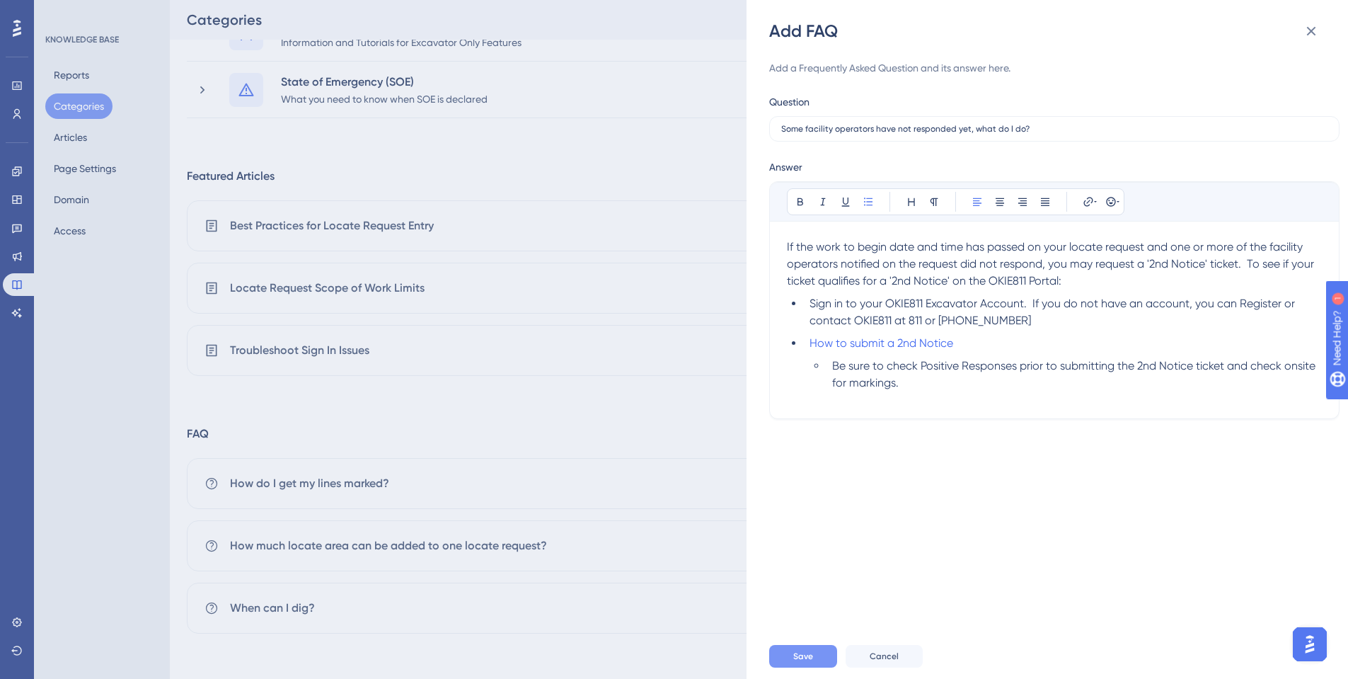
click at [810, 649] on button "Save" at bounding box center [803, 656] width 68 height 23
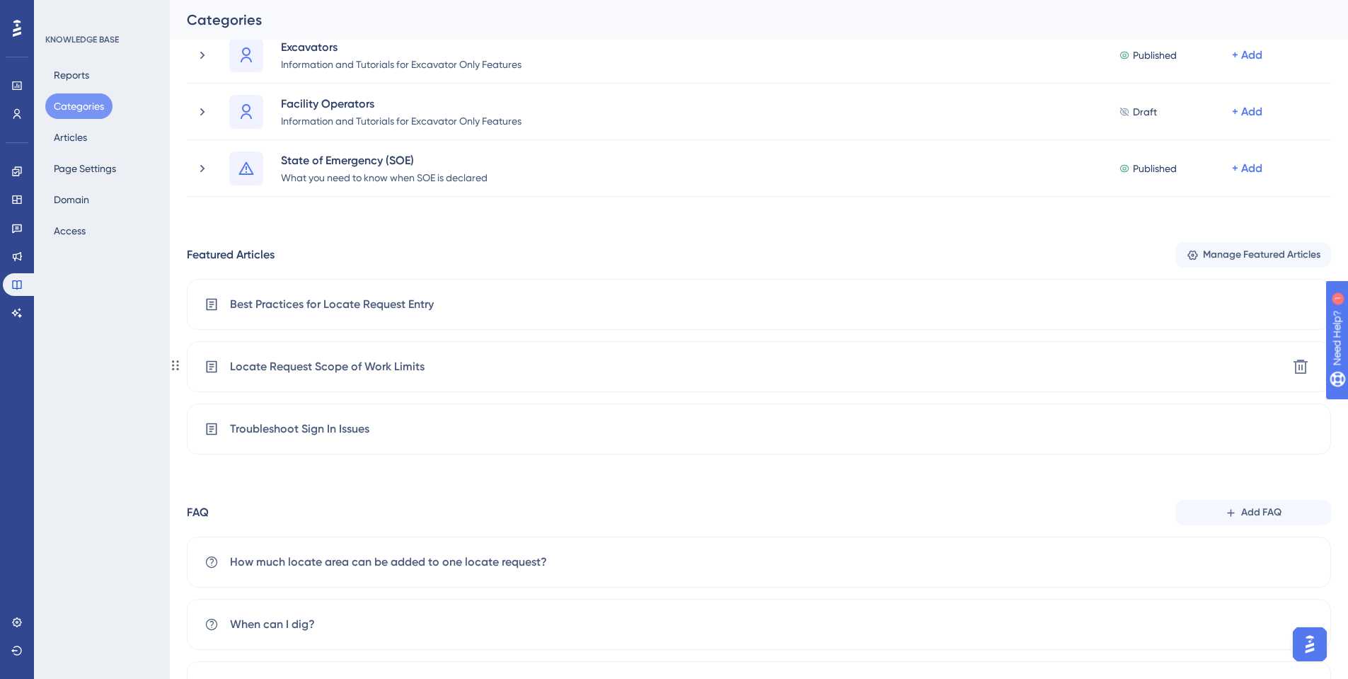
scroll to position [97, 0]
click at [74, 132] on button "Articles" at bounding box center [70, 137] width 50 height 25
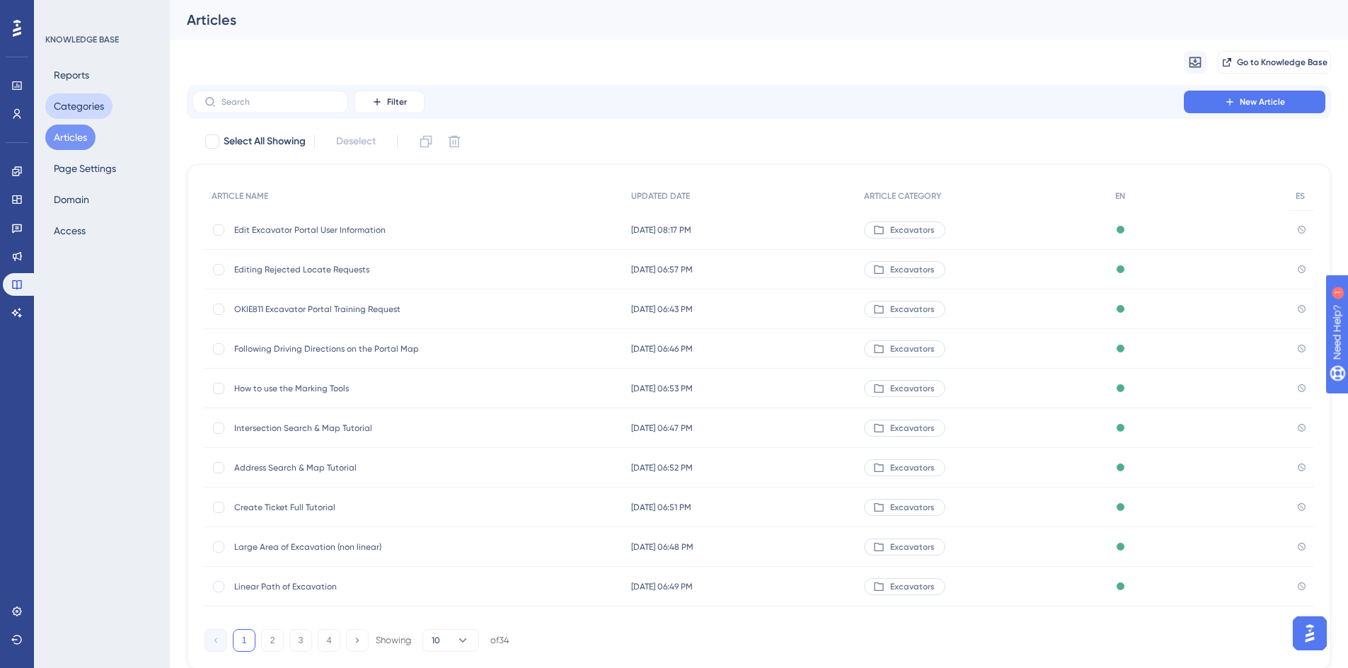
drag, startPoint x: 76, startPoint y: 106, endPoint x: 90, endPoint y: 111, distance: 15.0
click at [76, 105] on button "Categories" at bounding box center [78, 105] width 67 height 25
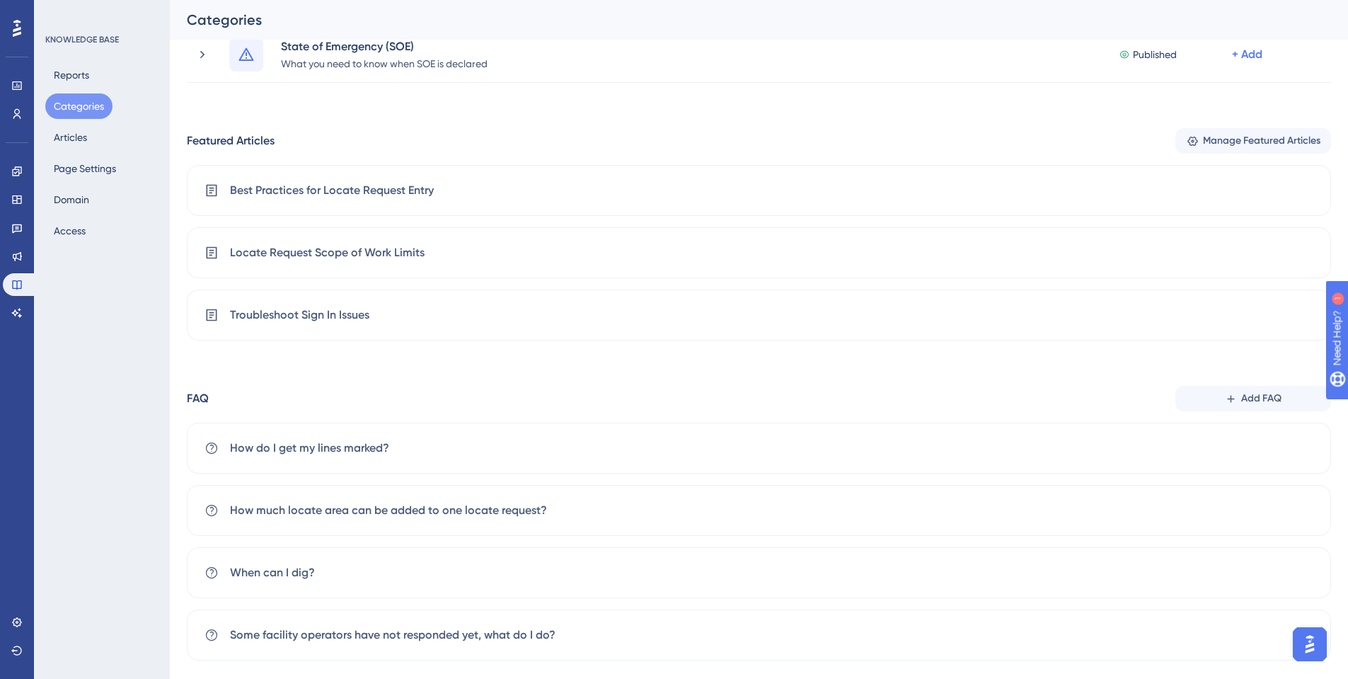
scroll to position [212, 0]
